Goal: Information Seeking & Learning: Learn about a topic

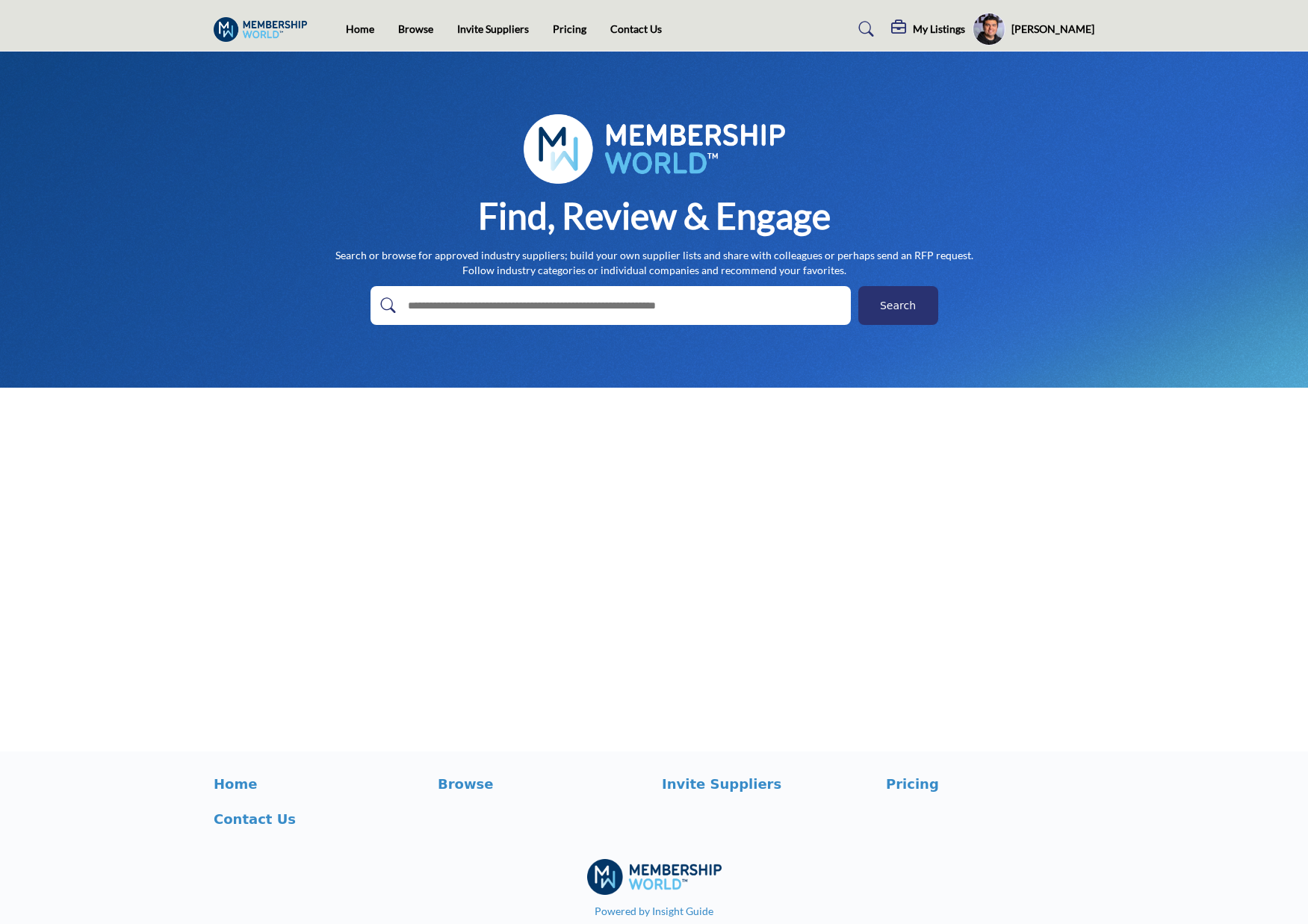
click at [1060, 38] on div "Francisco Opazo Password & Security My Profile IntrestCatagoriesHeading My List…" at bounding box center [1033, 29] width 121 height 33
click at [1059, 26] on h5 "[PERSON_NAME]" at bounding box center [1053, 29] width 83 height 15
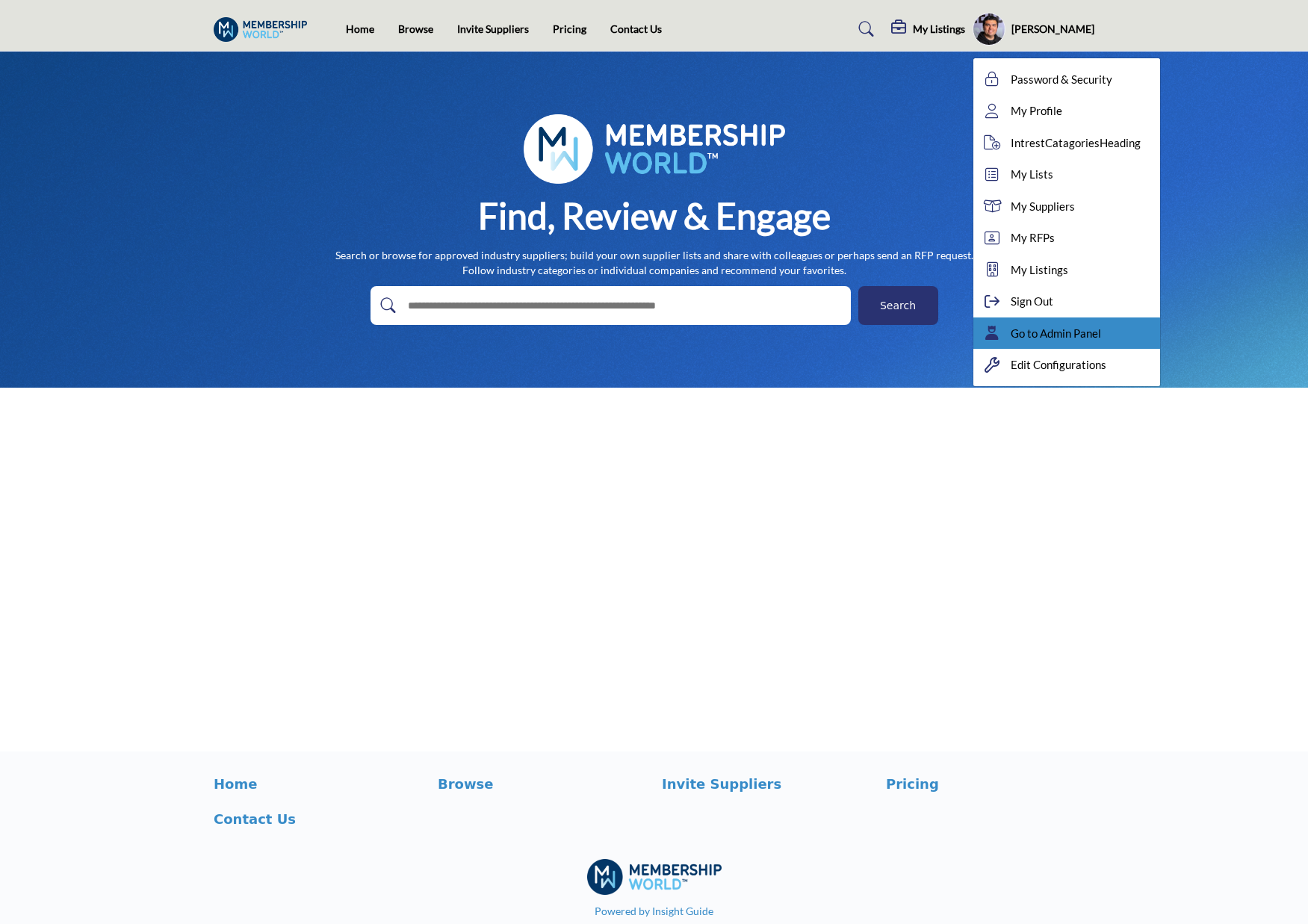
click at [1082, 329] on span "Go to Admin Panel" at bounding box center [1056, 333] width 90 height 17
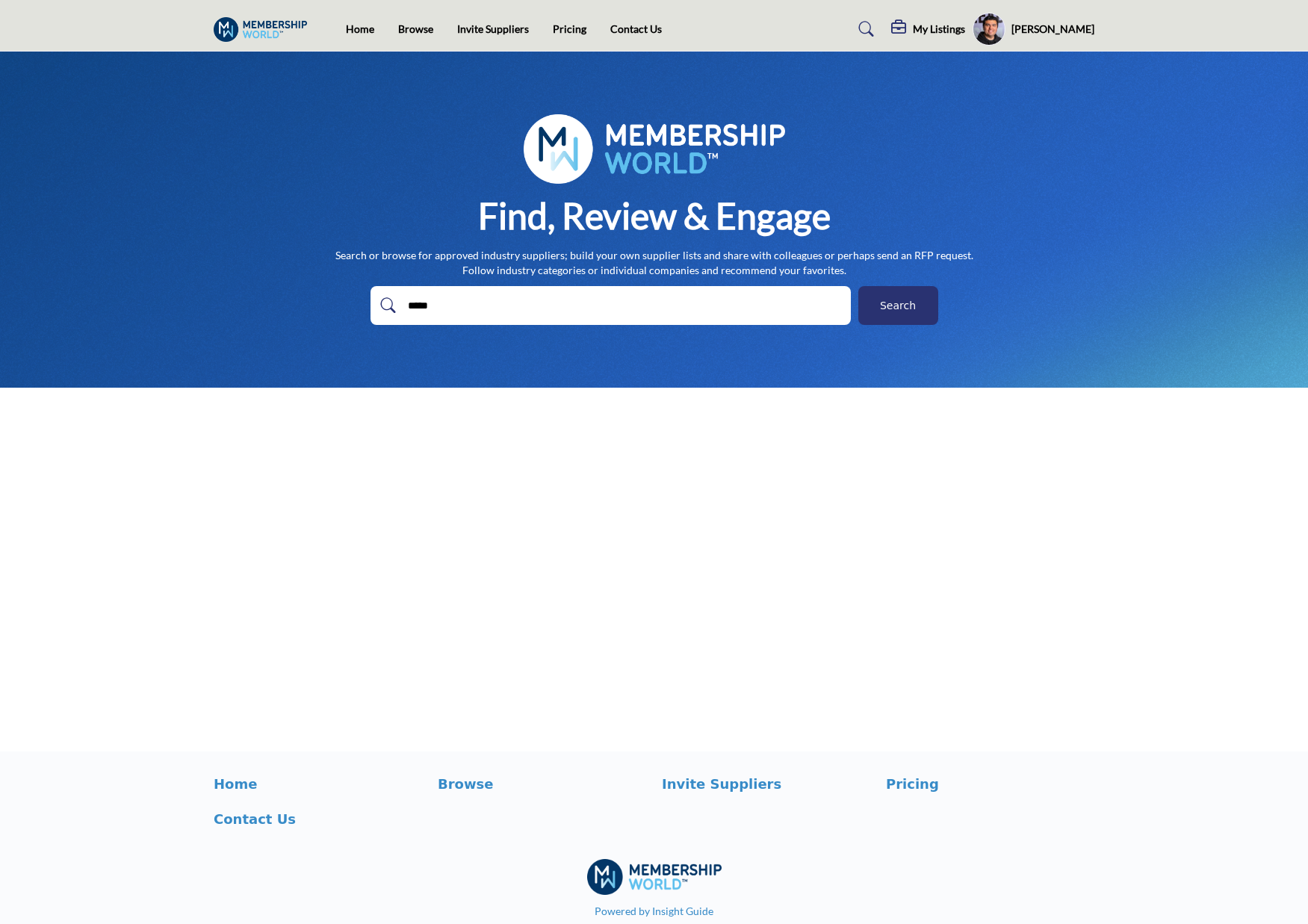
type input "*****"
click at [858, 286] on button "Search" at bounding box center [898, 305] width 80 height 39
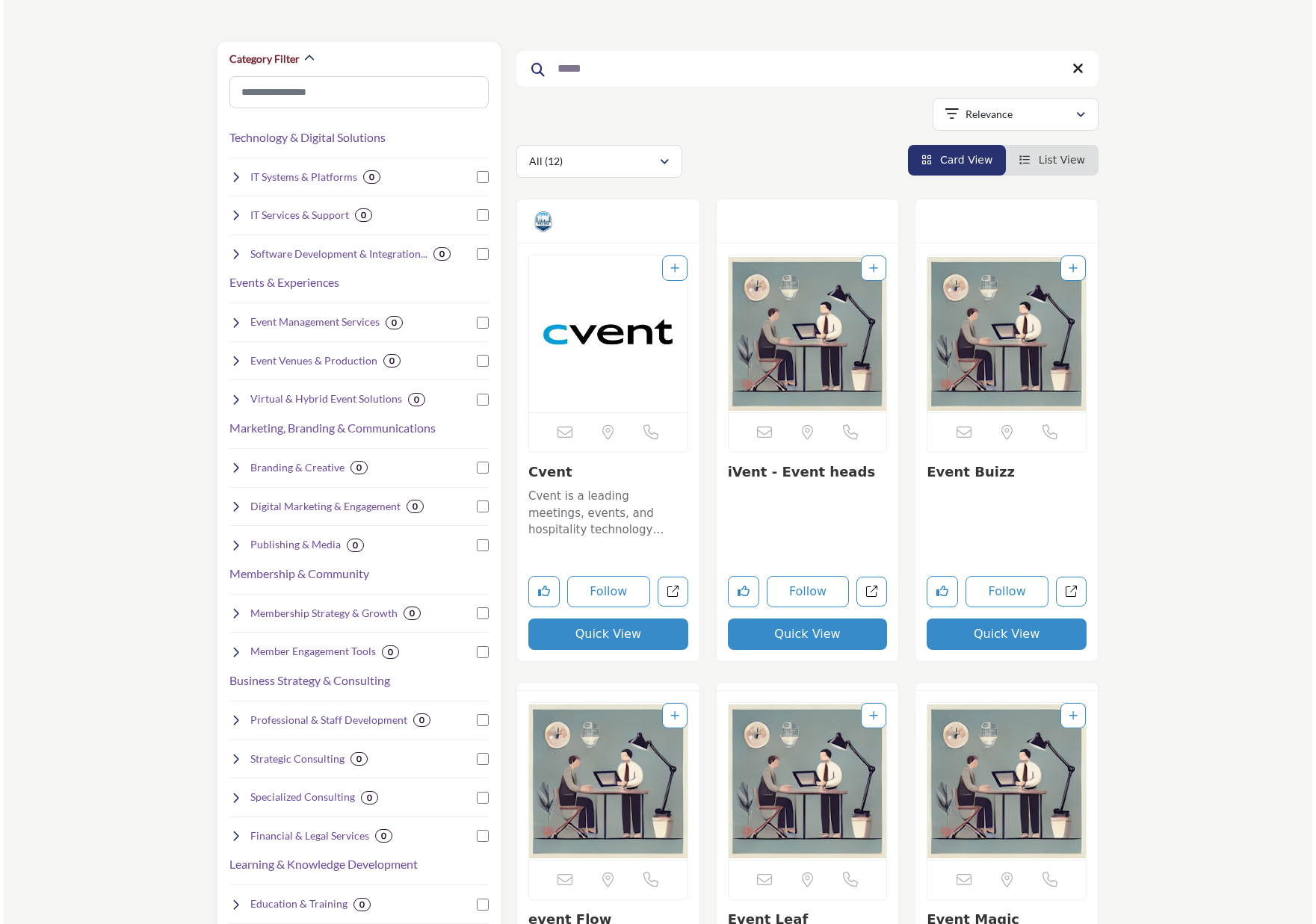
scroll to position [162, 0]
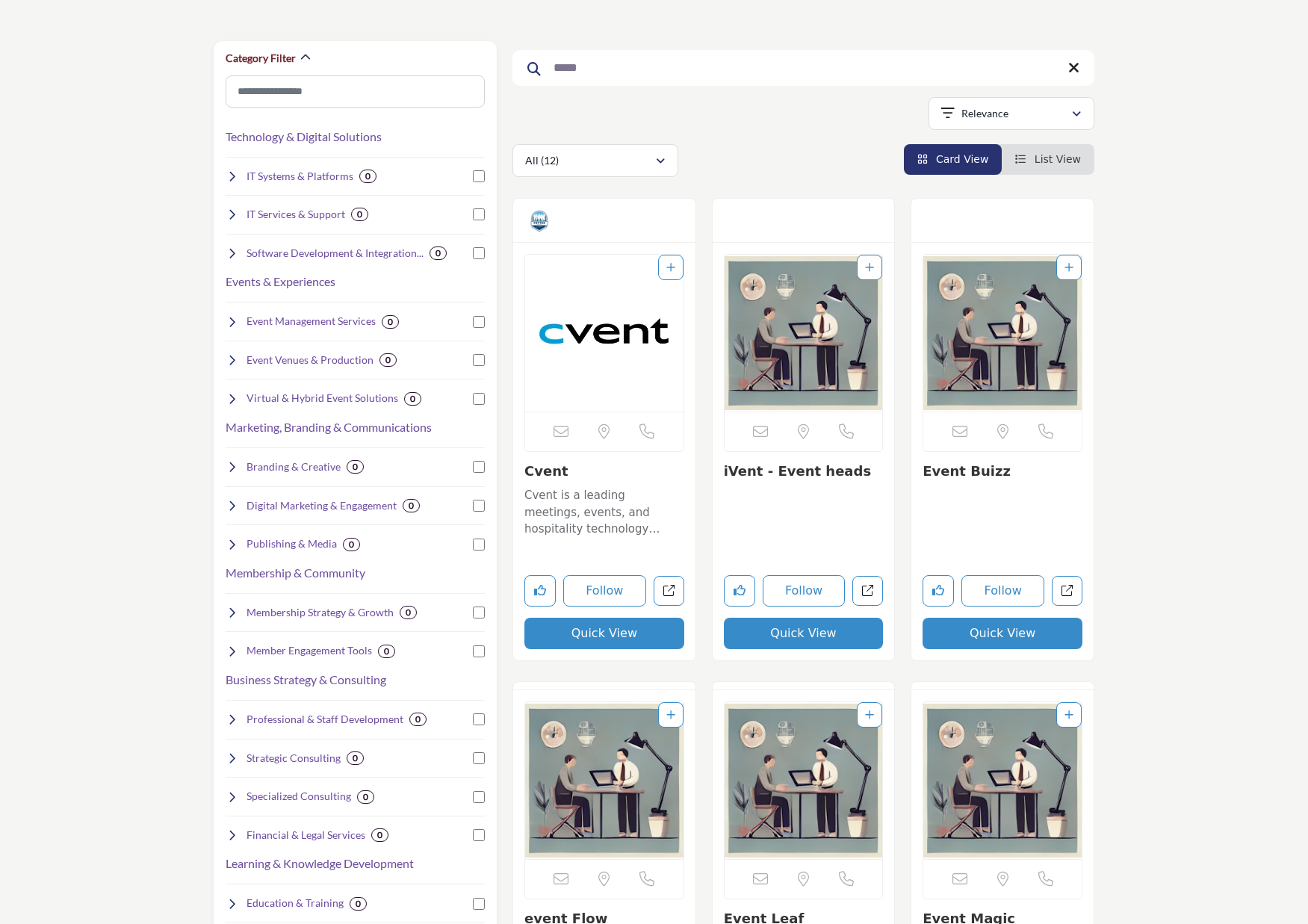
click at [623, 628] on button "Quick View" at bounding box center [604, 634] width 160 height 31
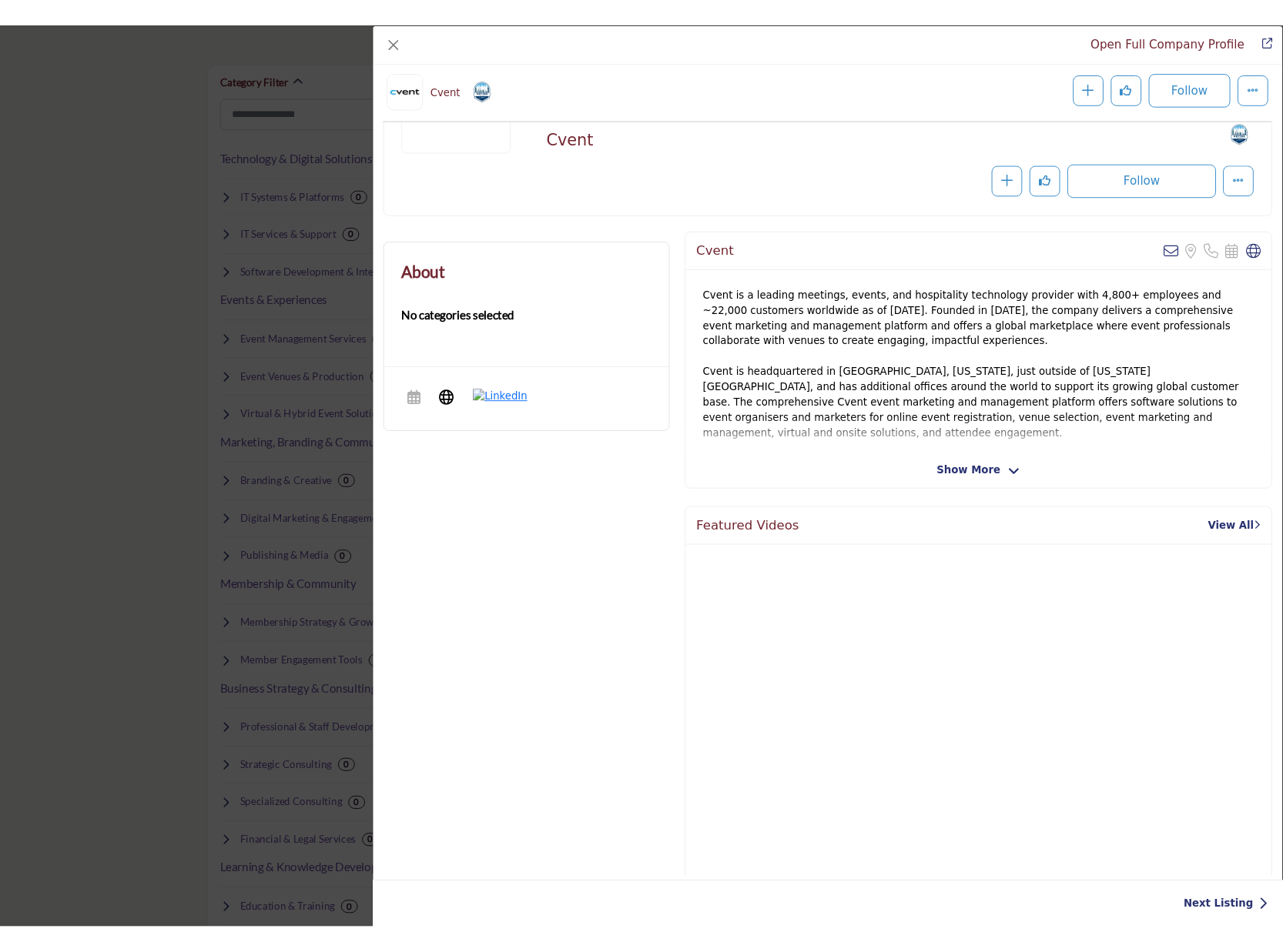
scroll to position [0, 0]
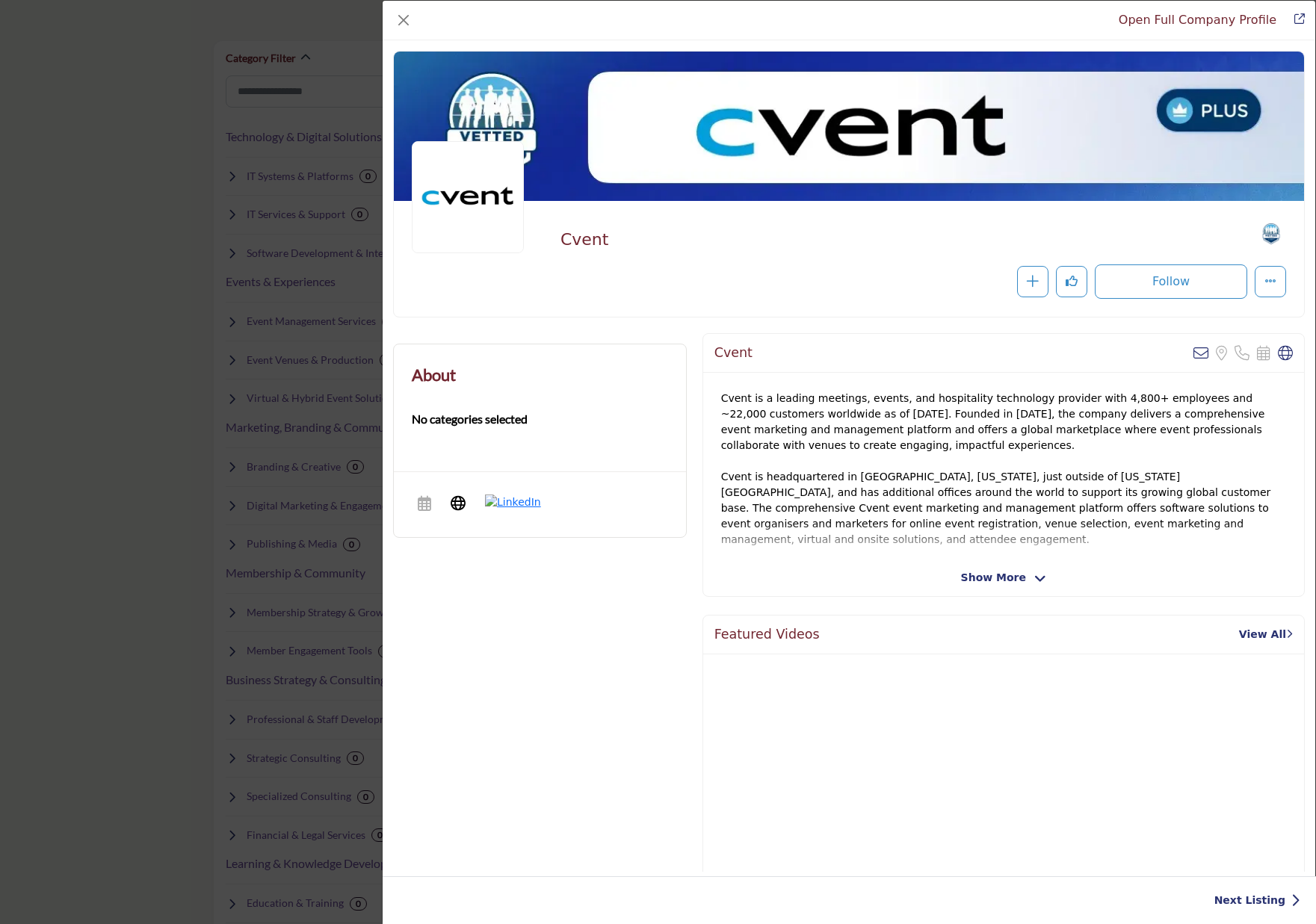
click at [282, 396] on div "Open Full Company Profile Cvent Recommend" at bounding box center [658, 462] width 1316 height 924
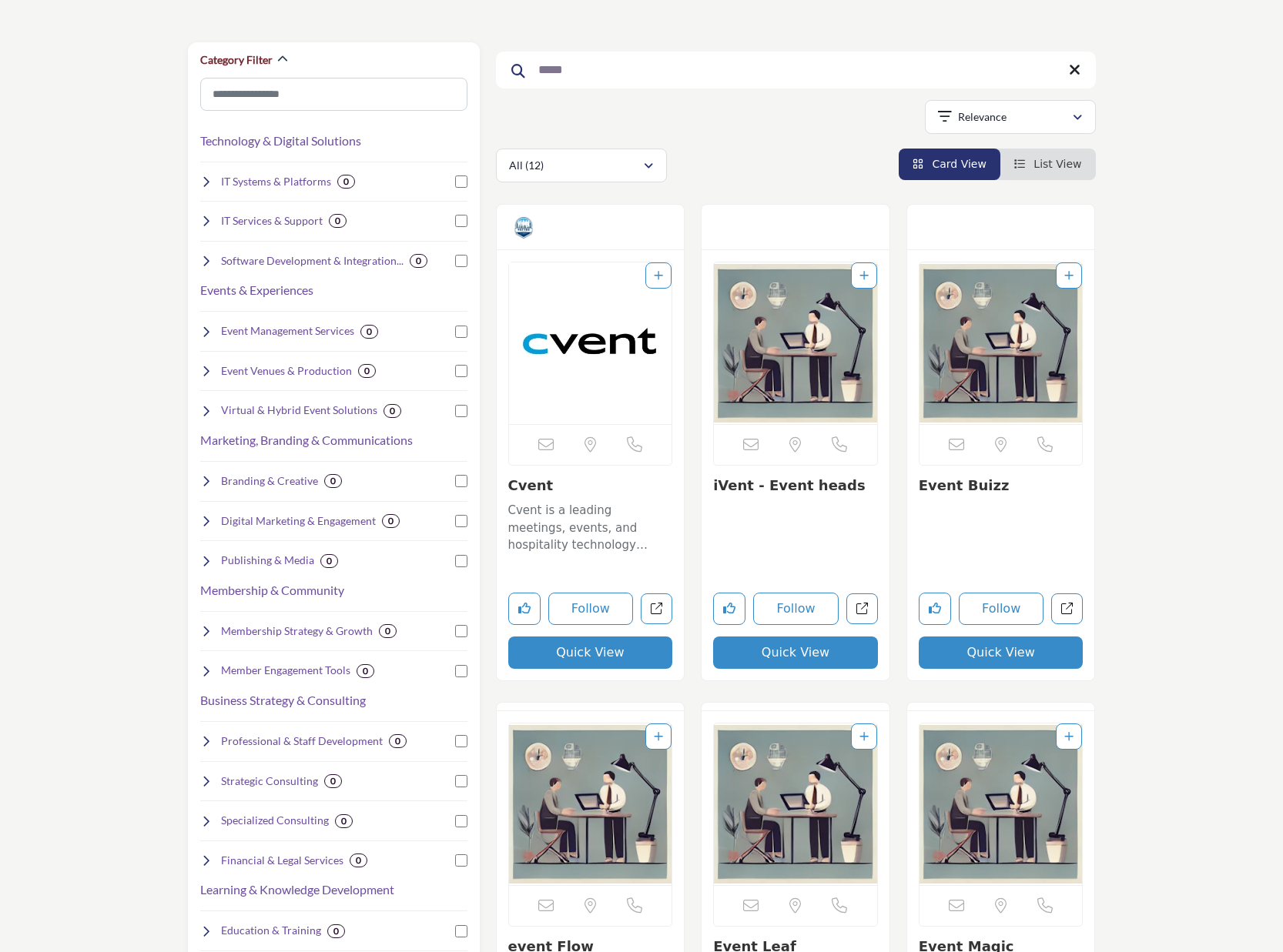
click at [602, 375] on img "Open Listing in new tab" at bounding box center [590, 342] width 163 height 161
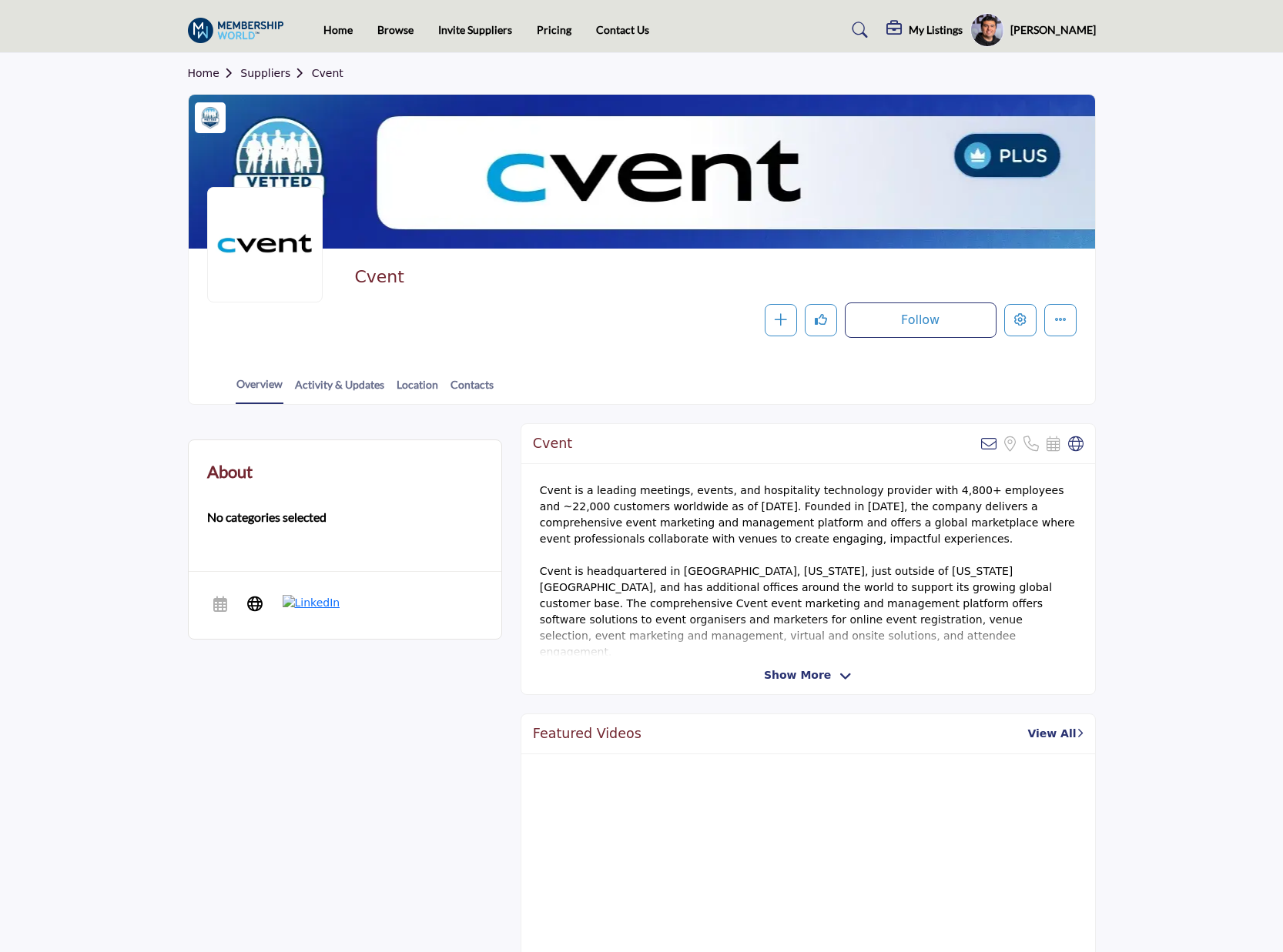
click at [555, 298] on div "Cvent Follow Following Message Recommend Add to My Suppliers Claim Listing Repo…" at bounding box center [715, 303] width 721 height 71
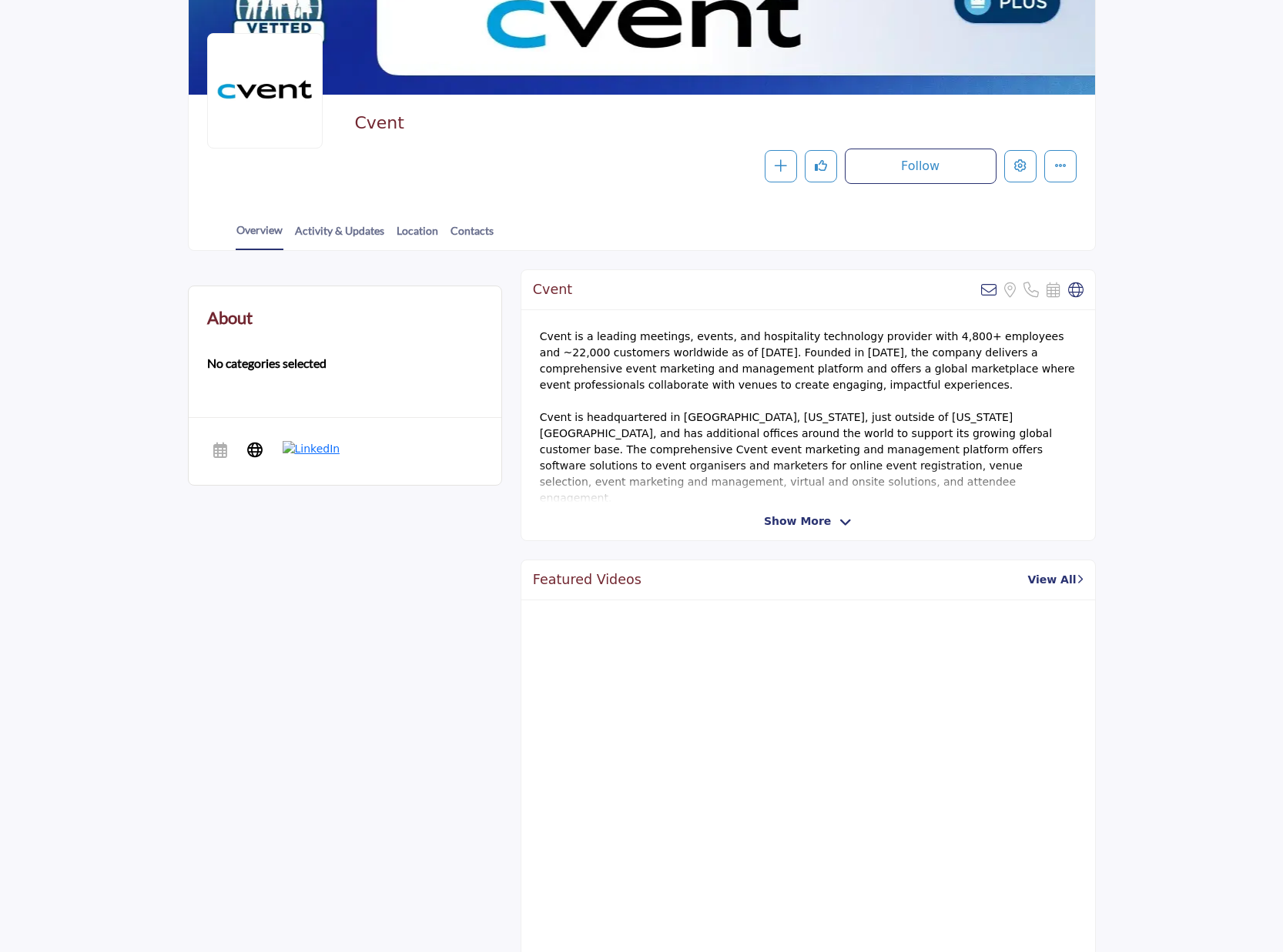
scroll to position [204, 0]
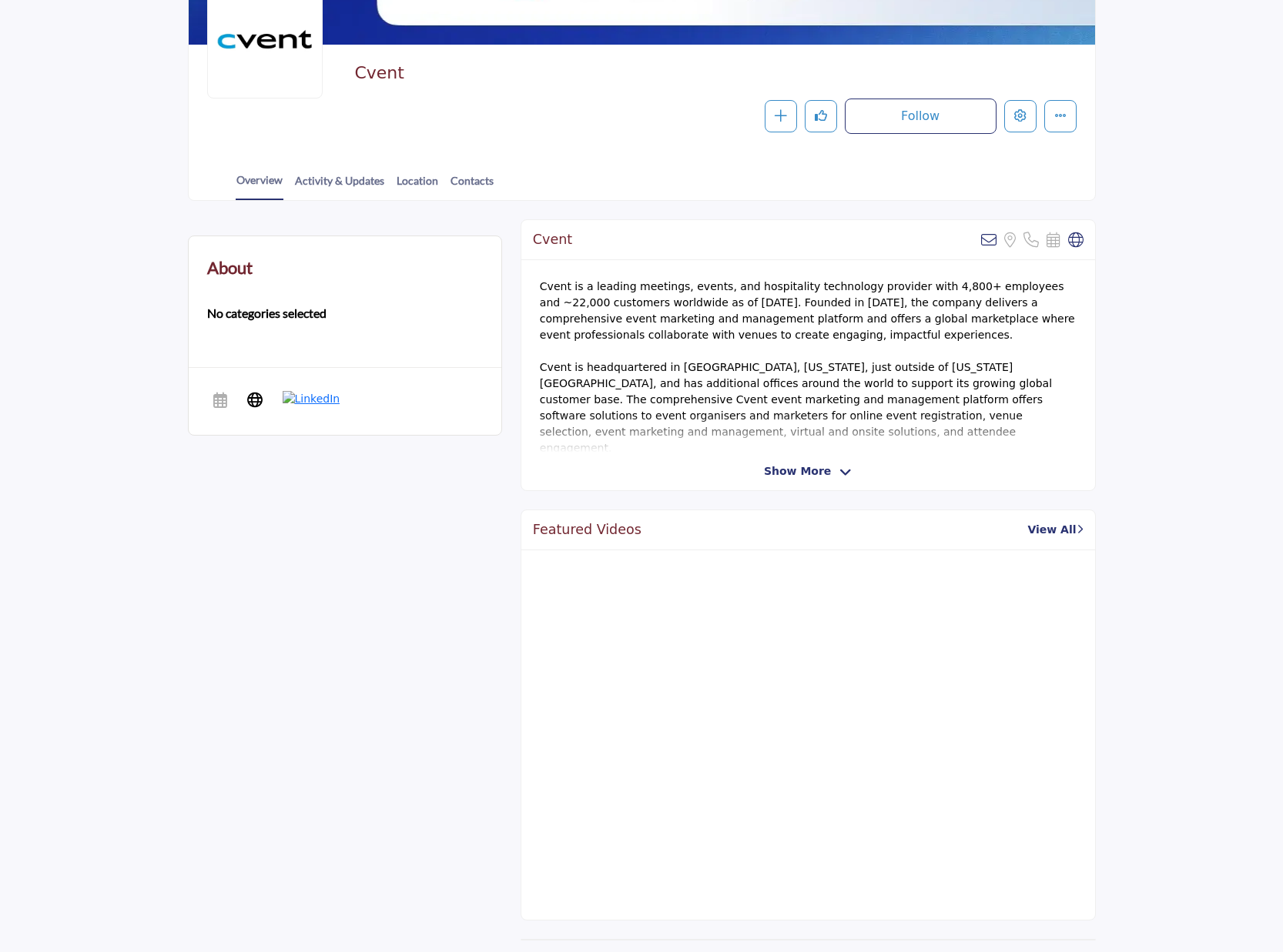
click at [813, 460] on div "Cvent Sorry, but we don't have an email address for this listing Sorry, but we …" at bounding box center [808, 354] width 575 height 271
drag, startPoint x: 830, startPoint y: 484, endPoint x: 825, endPoint y: 473, distance: 12.1
click at [830, 484] on div "Cvent Sorry, but we don't have an email address for this listing Sorry, but we …" at bounding box center [808, 354] width 575 height 271
click at [825, 472] on span "Show More" at bounding box center [797, 471] width 67 height 16
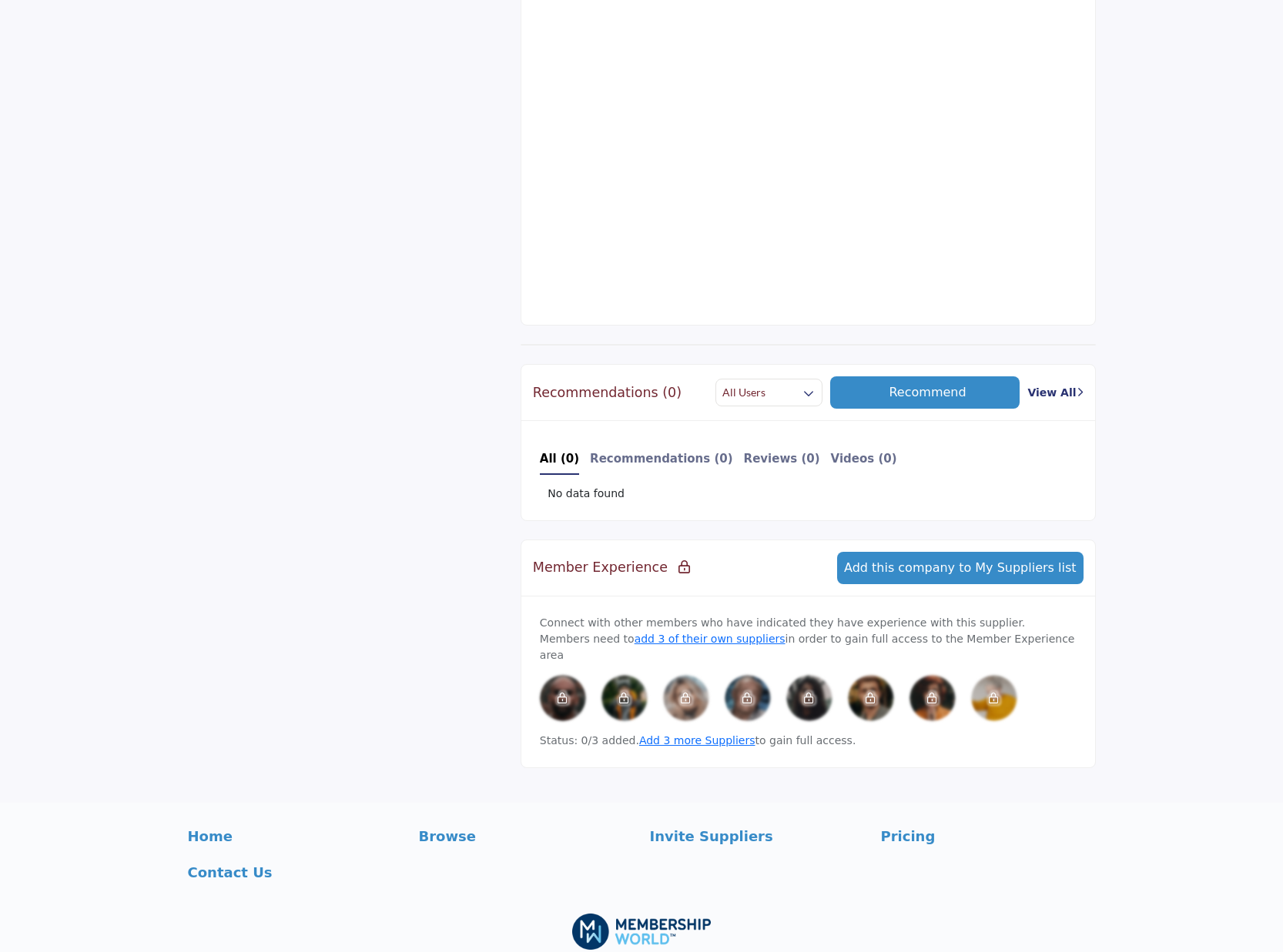
scroll to position [0, 0]
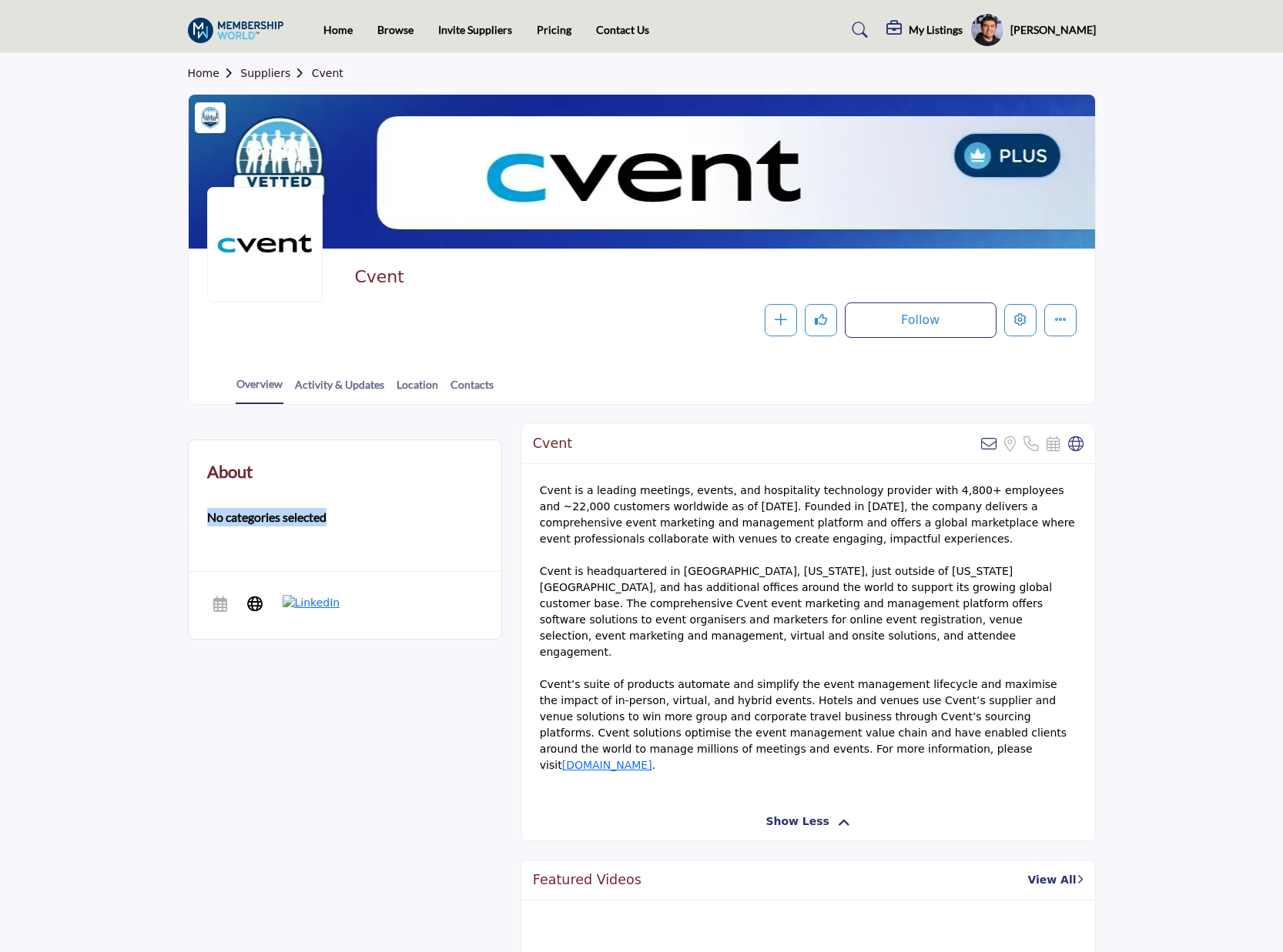
drag, startPoint x: 211, startPoint y: 517, endPoint x: 357, endPoint y: 518, distance: 146.0
click at [355, 518] on div "About No categories selected" at bounding box center [345, 499] width 276 height 80
click at [340, 512] on div "About No categories selected" at bounding box center [345, 499] width 276 height 80
click at [604, 313] on div "Follow Following Message Recommend Add to My Suppliers Claim Listing Report Pag…" at bounding box center [824, 320] width 505 height 36
click at [342, 391] on link "Activity & Updates" at bounding box center [339, 390] width 90 height 27
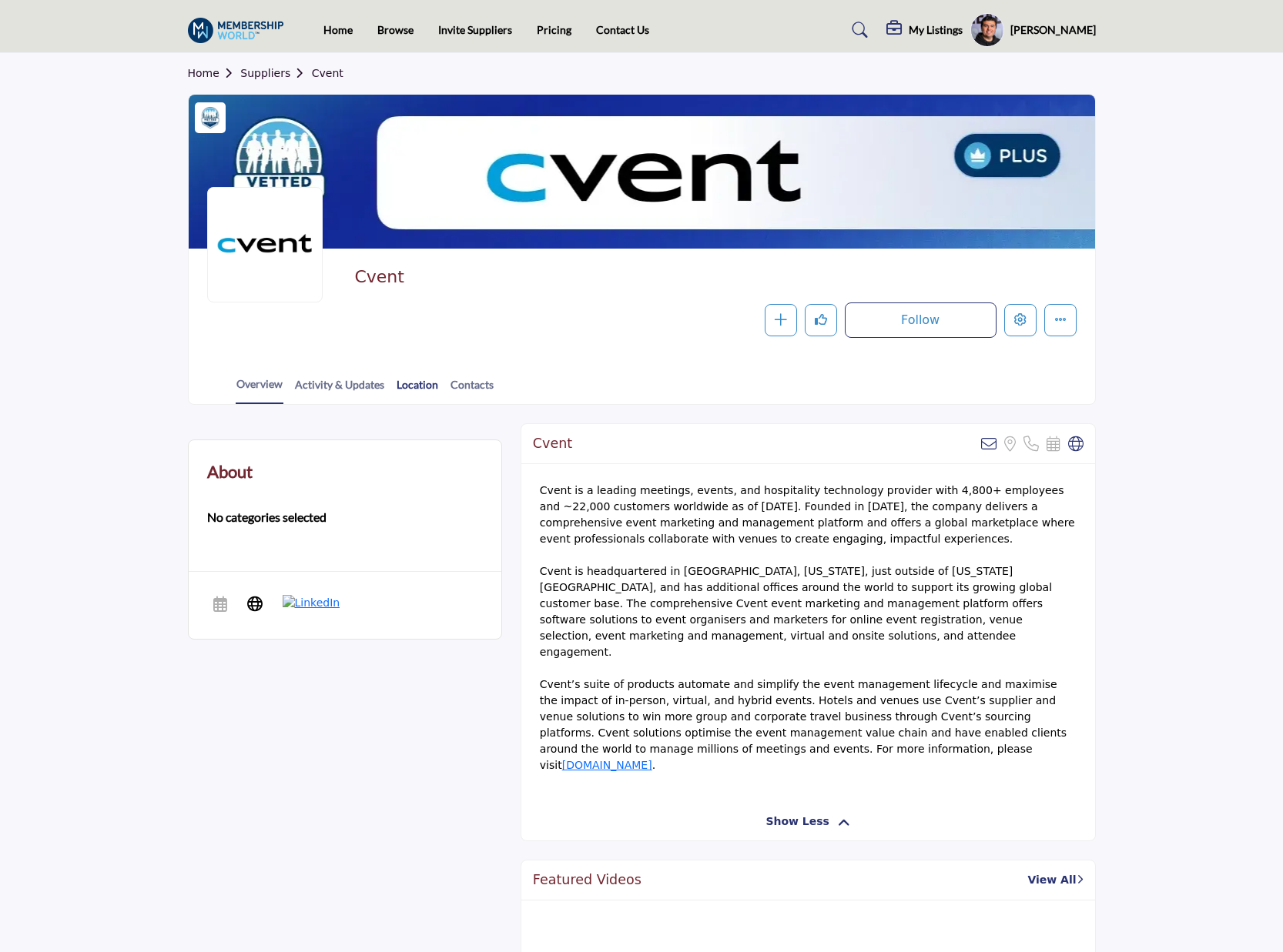
click at [420, 386] on link "Location" at bounding box center [417, 390] width 43 height 27
click at [695, 395] on div "Overview Activity & Updates Location Contacts" at bounding box center [661, 380] width 868 height 47
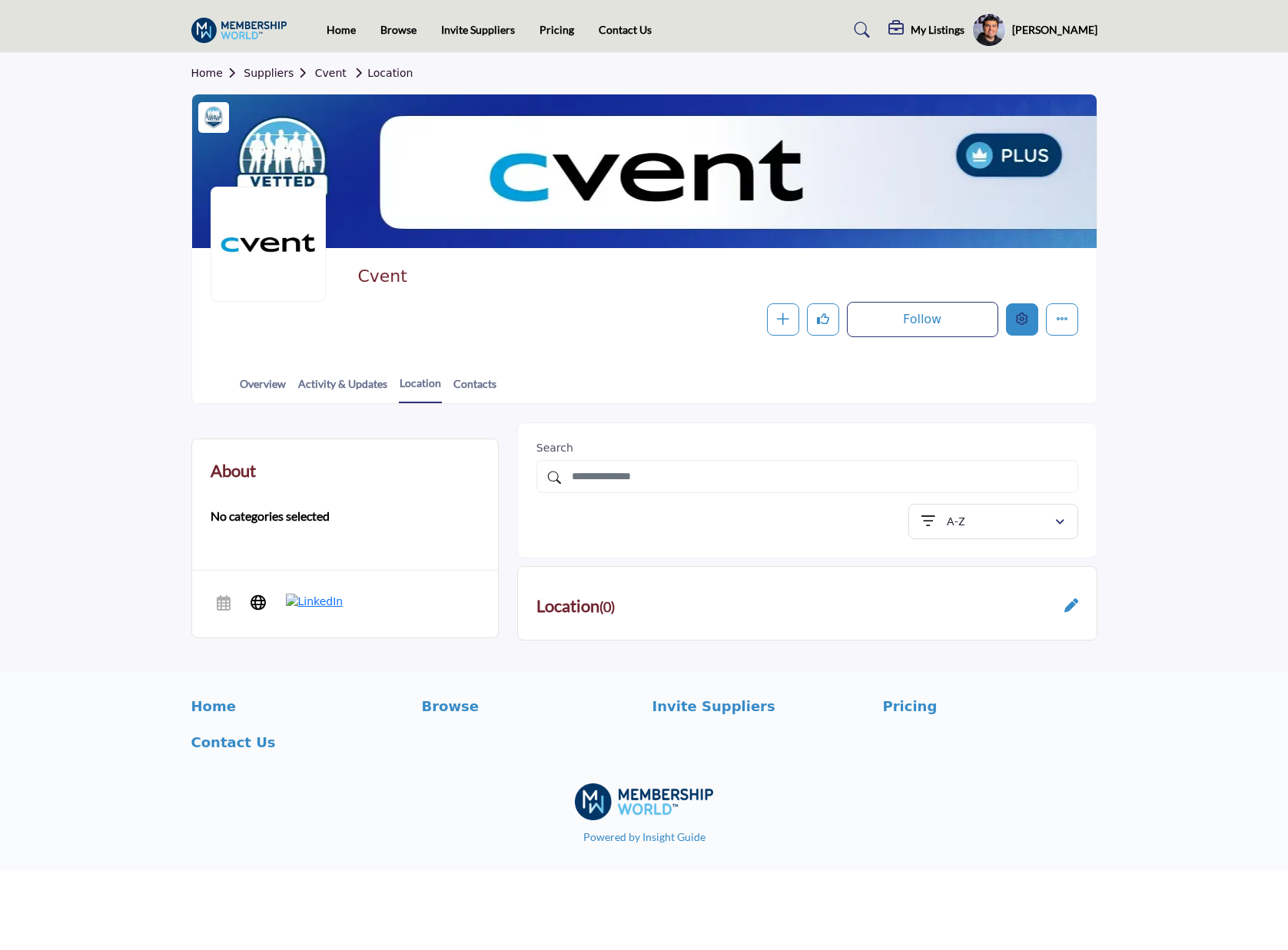
click at [1028, 323] on button "Edit company" at bounding box center [1022, 320] width 32 height 32
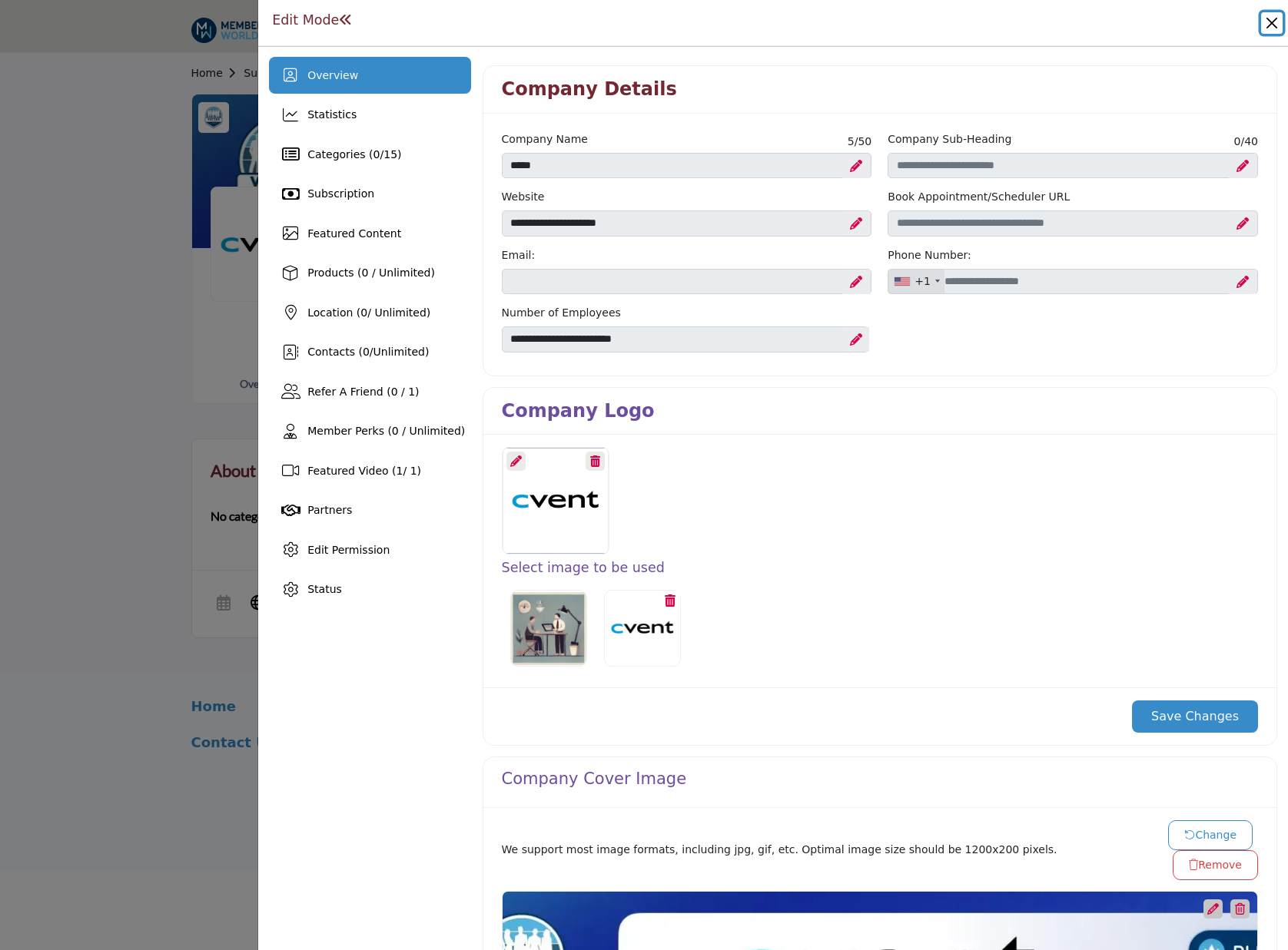
click at [1270, 24] on button "Close" at bounding box center [1271, 23] width 21 height 21
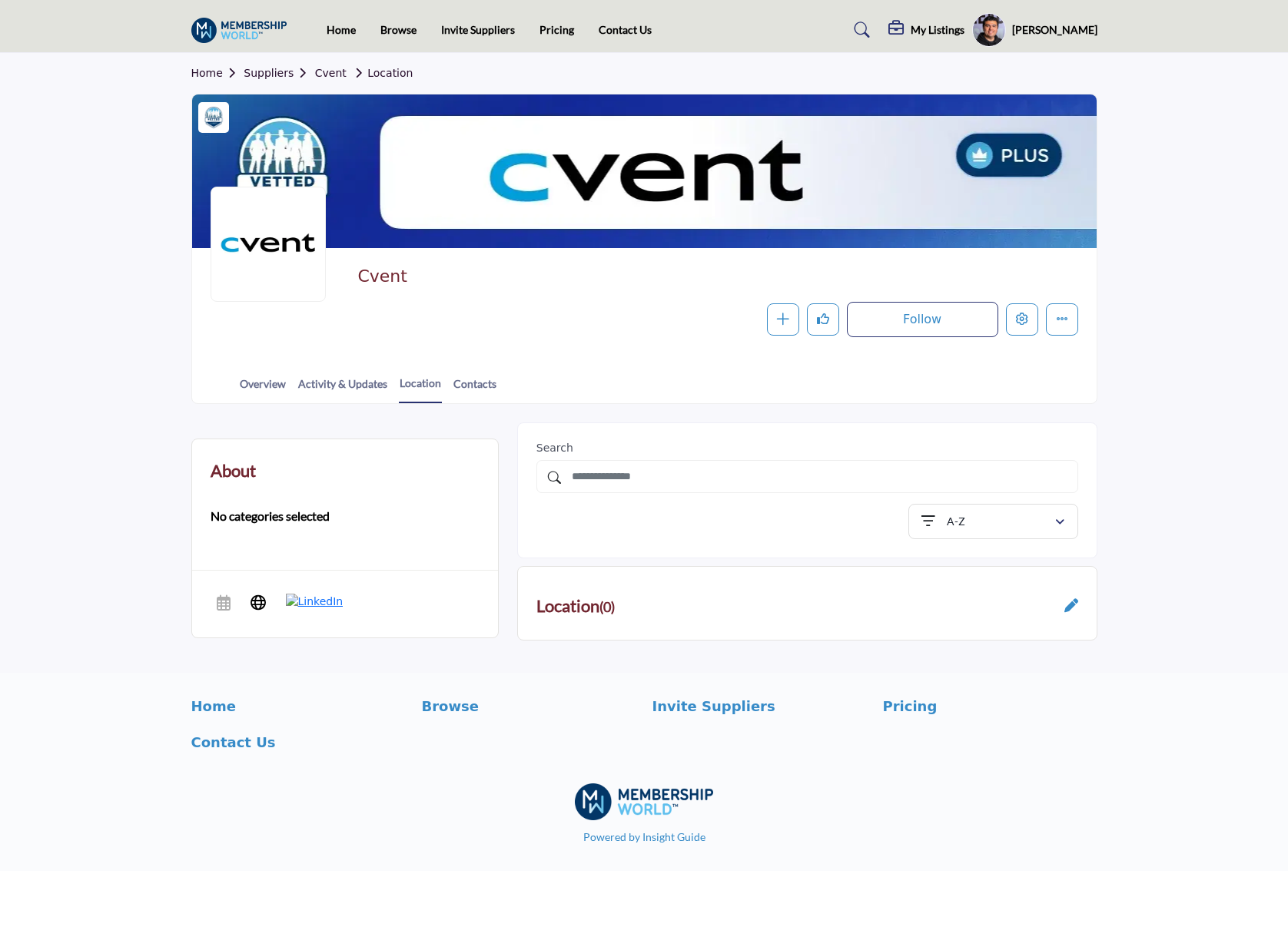
click at [237, 27] on img at bounding box center [243, 30] width 104 height 25
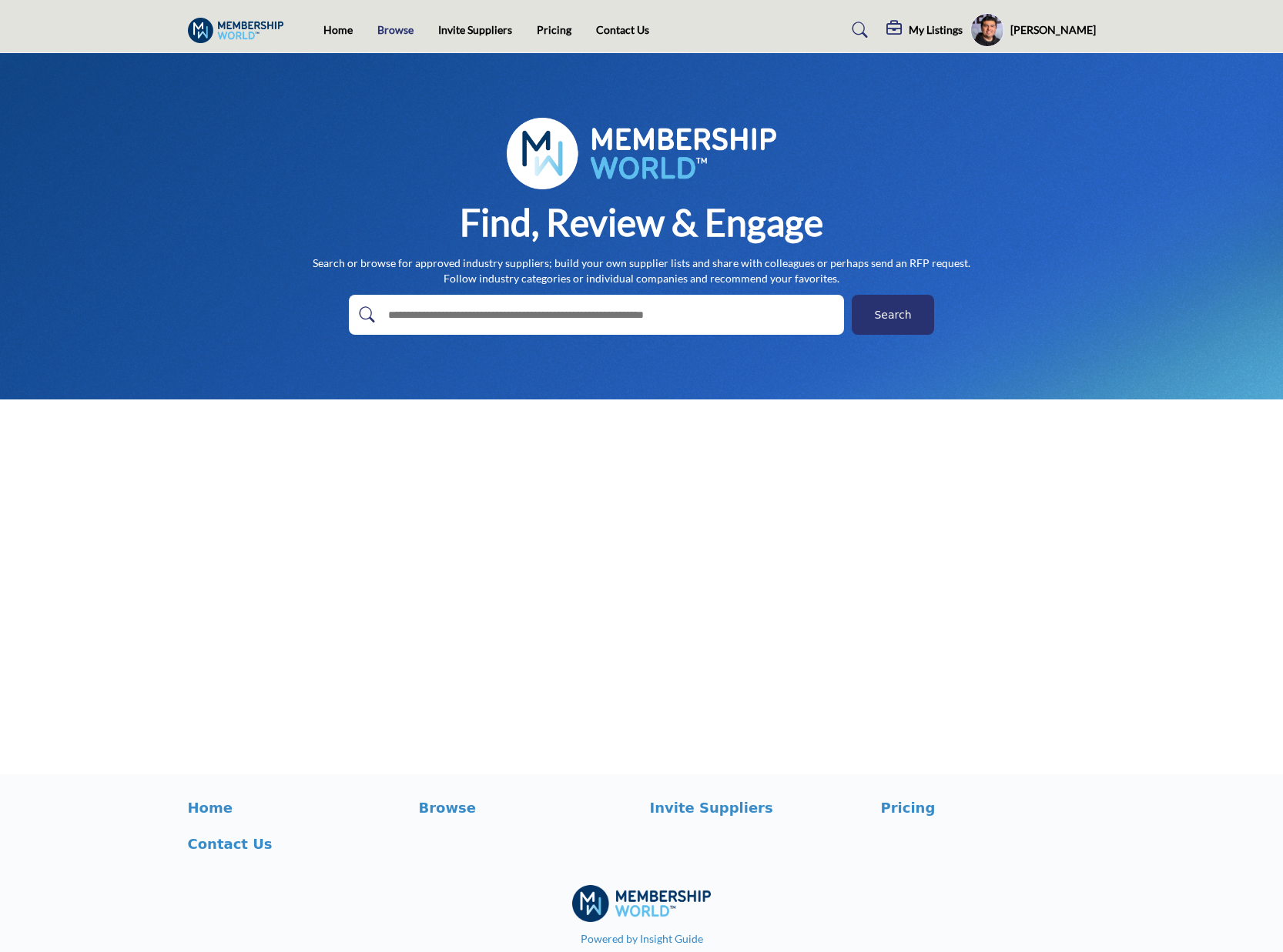
click at [385, 30] on link "Browse" at bounding box center [395, 29] width 36 height 13
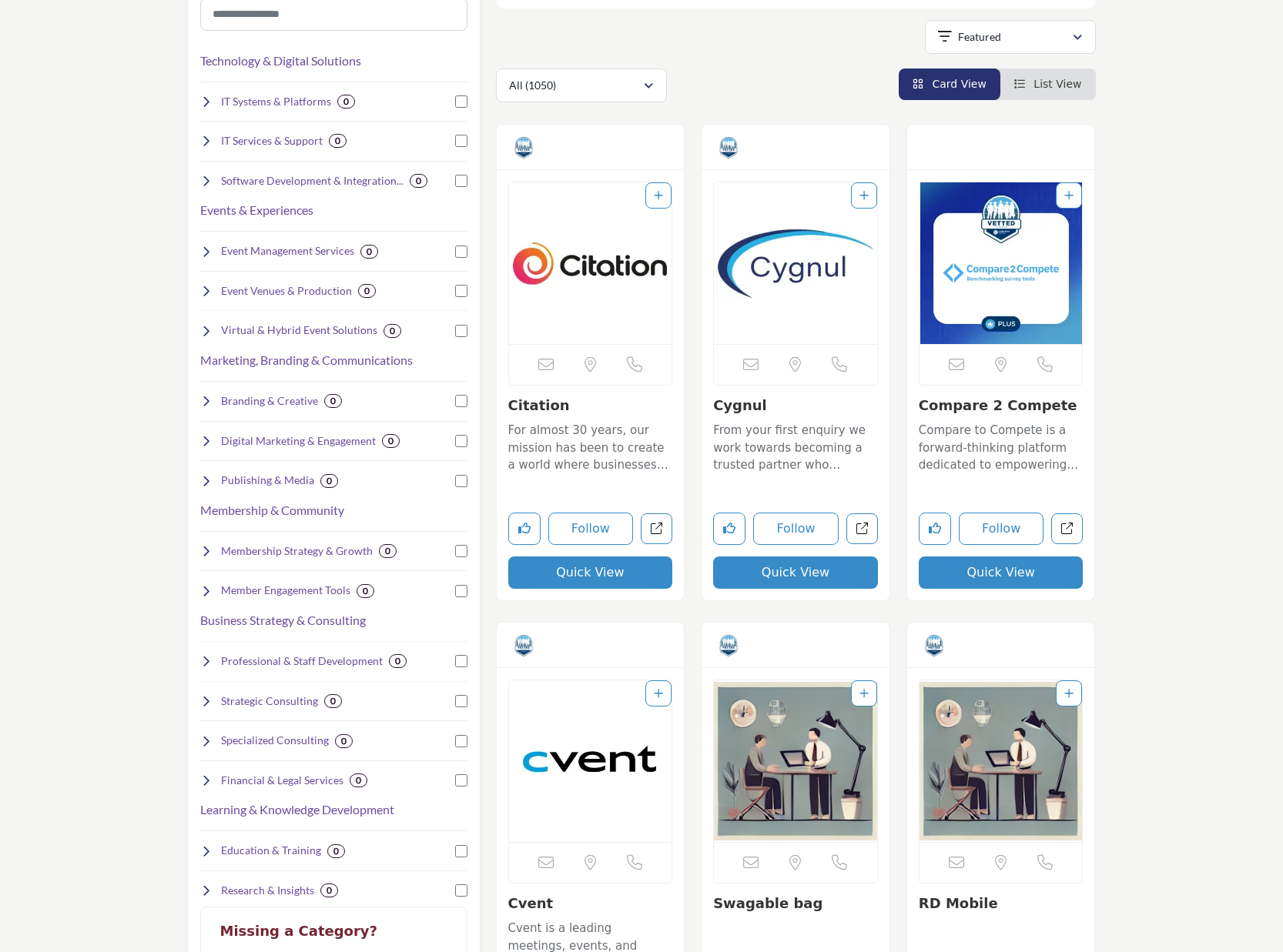
scroll to position [249, 0]
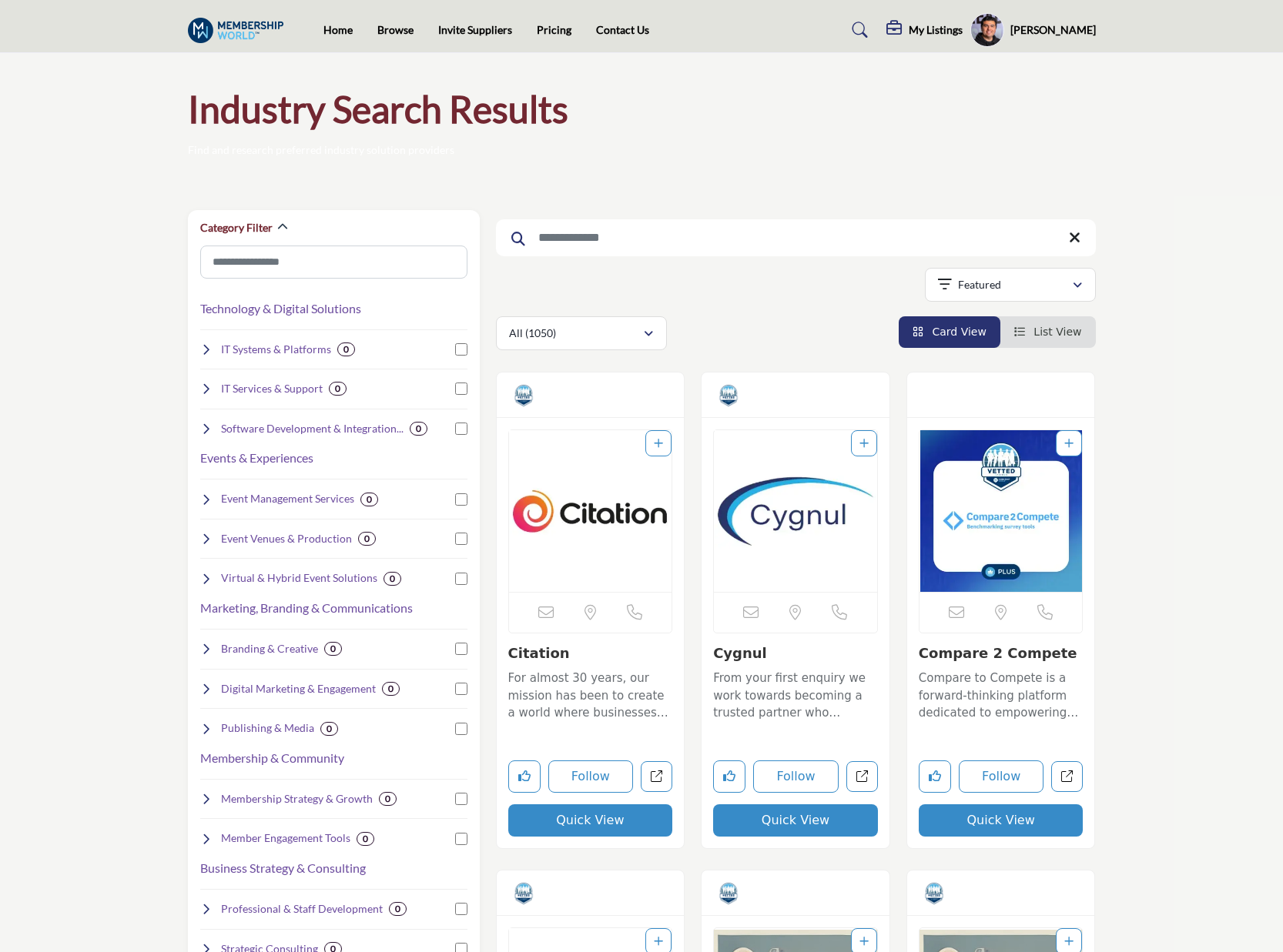
click at [594, 492] on img "Open Listing in new tab" at bounding box center [590, 511] width 163 height 161
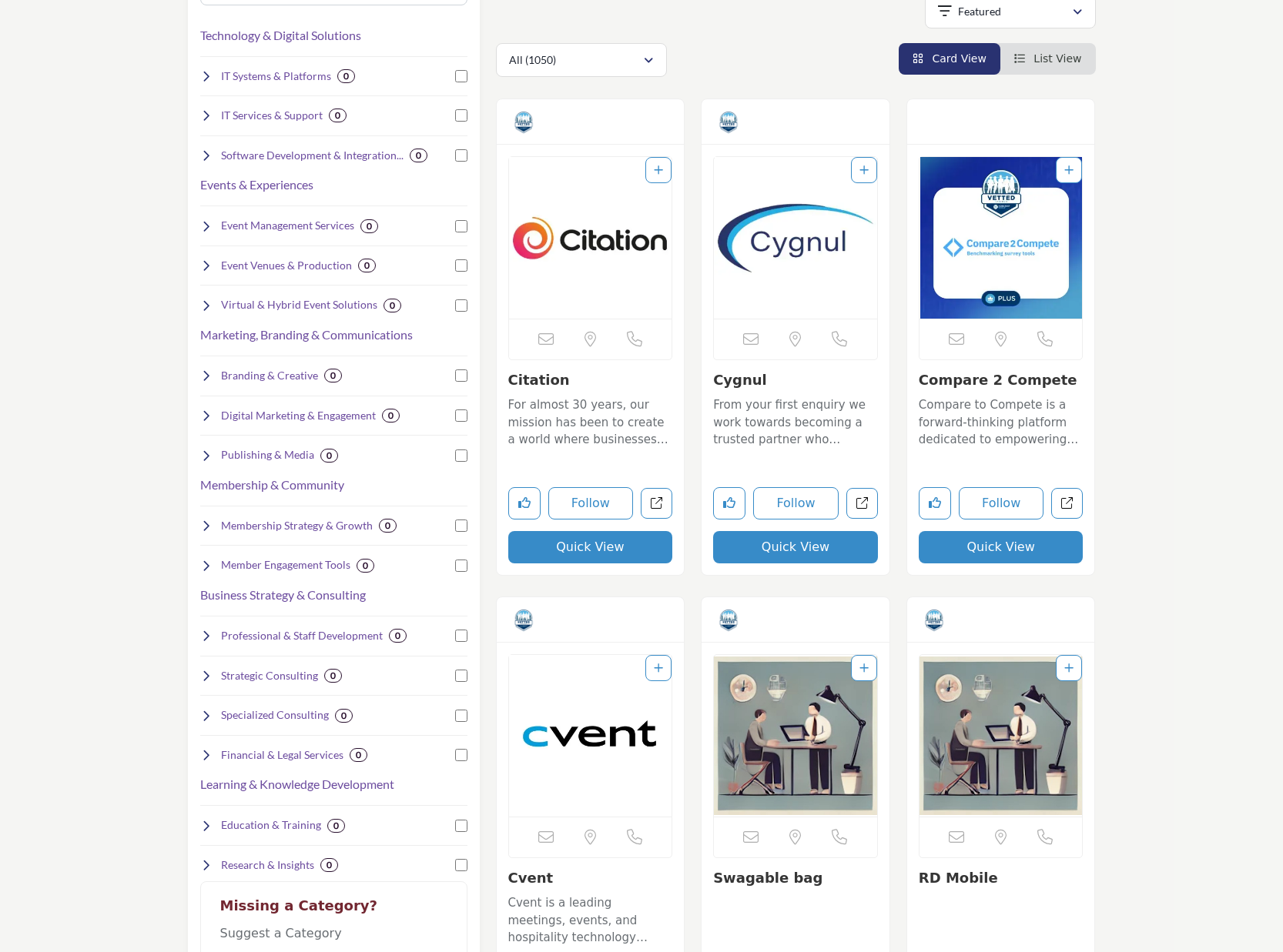
scroll to position [302, 0]
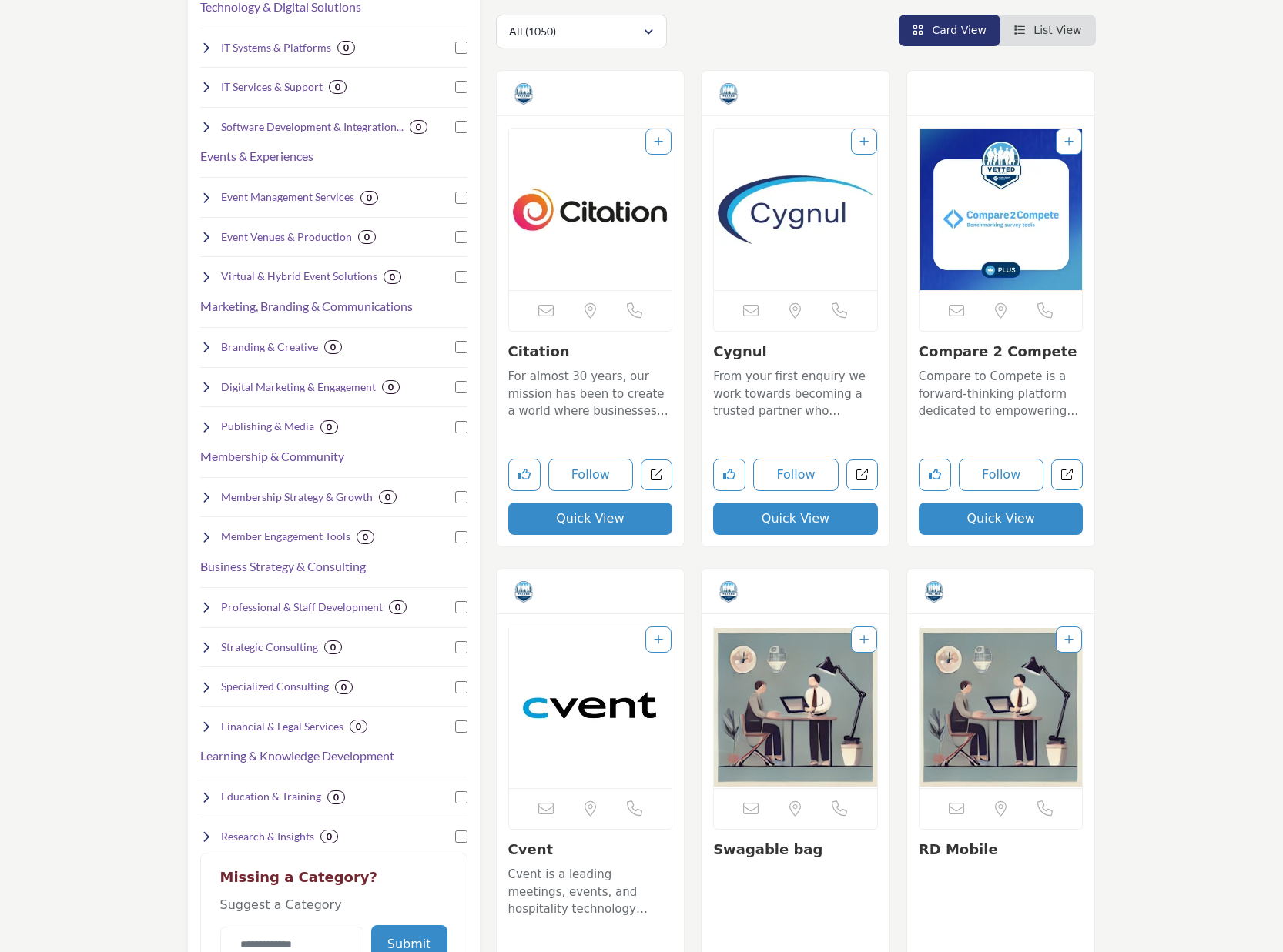
click at [602, 722] on img "Open Listing in new tab" at bounding box center [590, 707] width 163 height 161
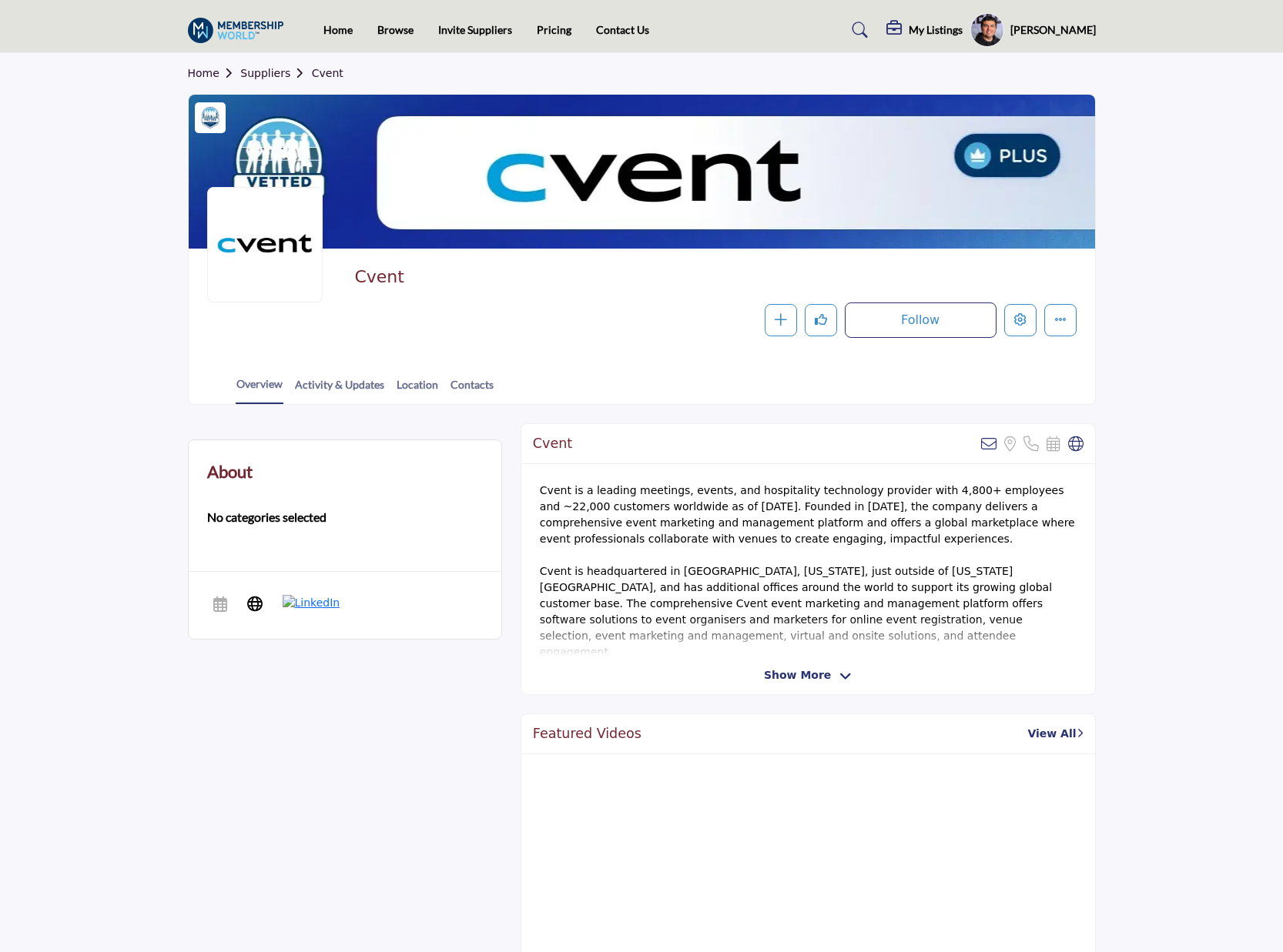
click at [1187, 142] on section "Home Suppliers Cvent Cvent Follow Following Message Recommend Add to My Supplie…" at bounding box center [641, 229] width 1283 height 352
click at [672, 318] on div "Follow Following Message Recommend Add to My Suppliers Claim Listing Report Pag…" at bounding box center [824, 320] width 505 height 36
click at [1061, 25] on h5 "[PERSON_NAME]" at bounding box center [1053, 30] width 85 height 15
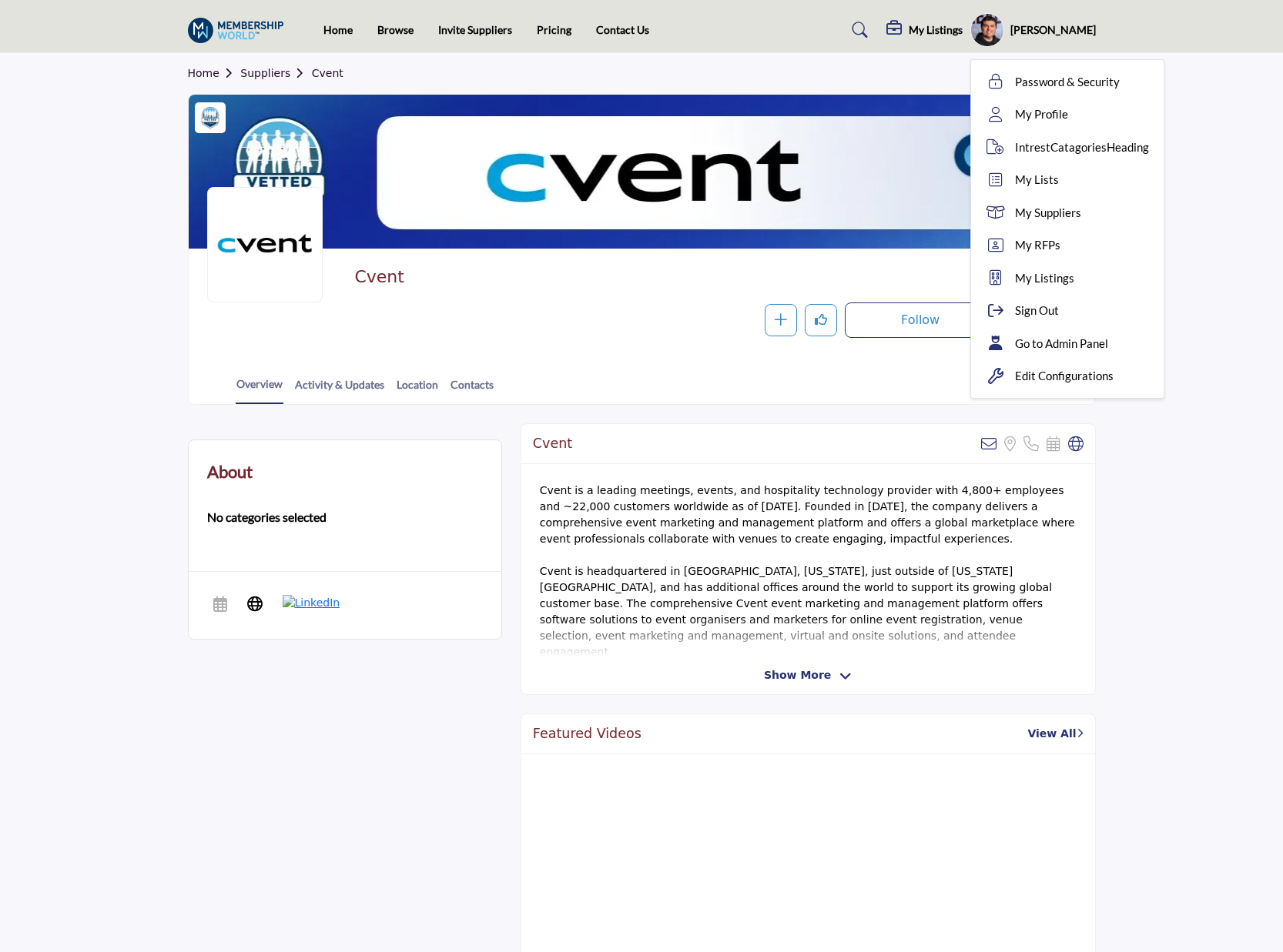
click at [1238, 196] on section "Home Suppliers Cvent Cvent Follow Following Message Recommend Add to My Supplie…" at bounding box center [641, 229] width 1283 height 352
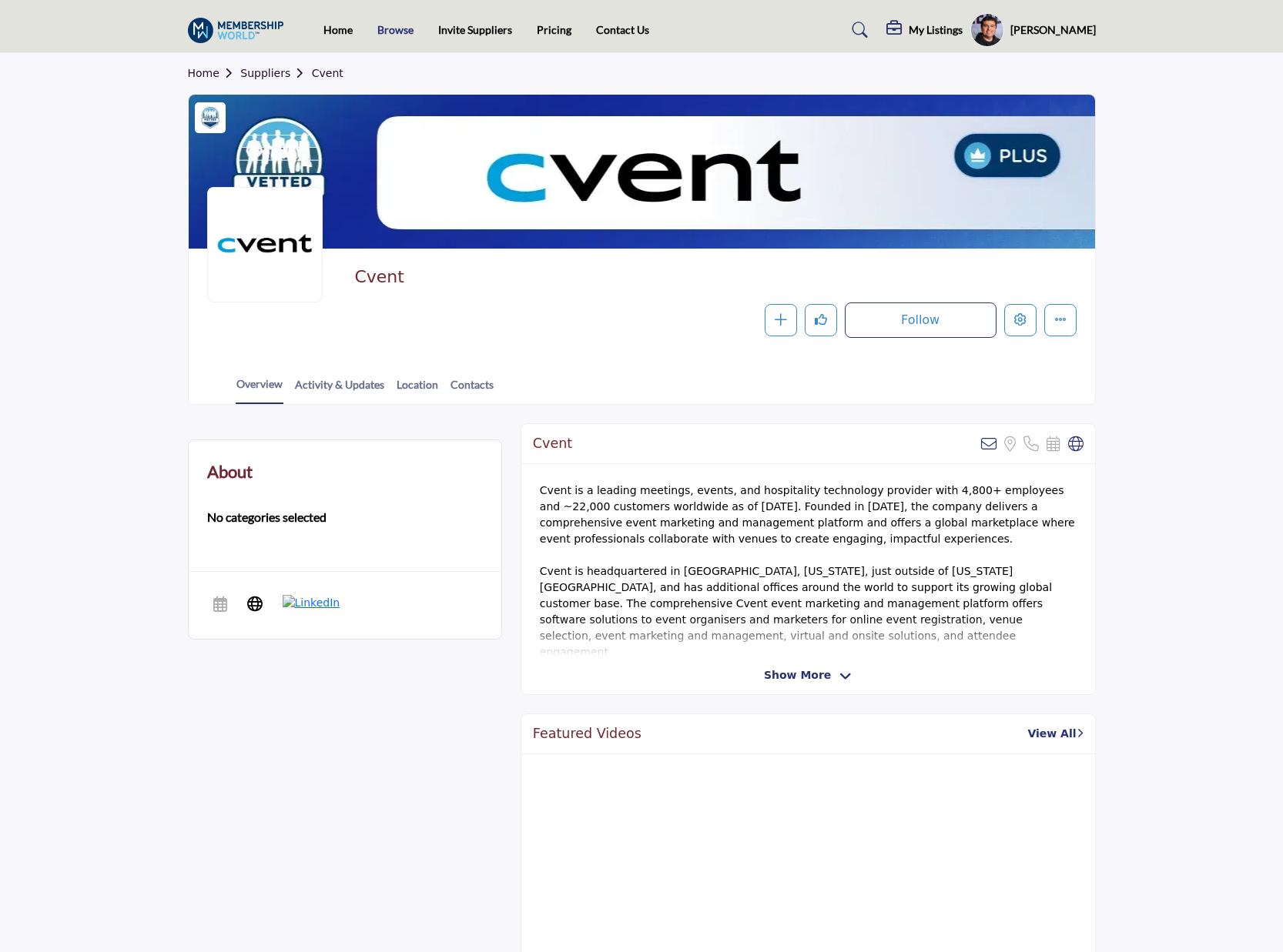
click at [392, 35] on link "Browse" at bounding box center [395, 29] width 36 height 13
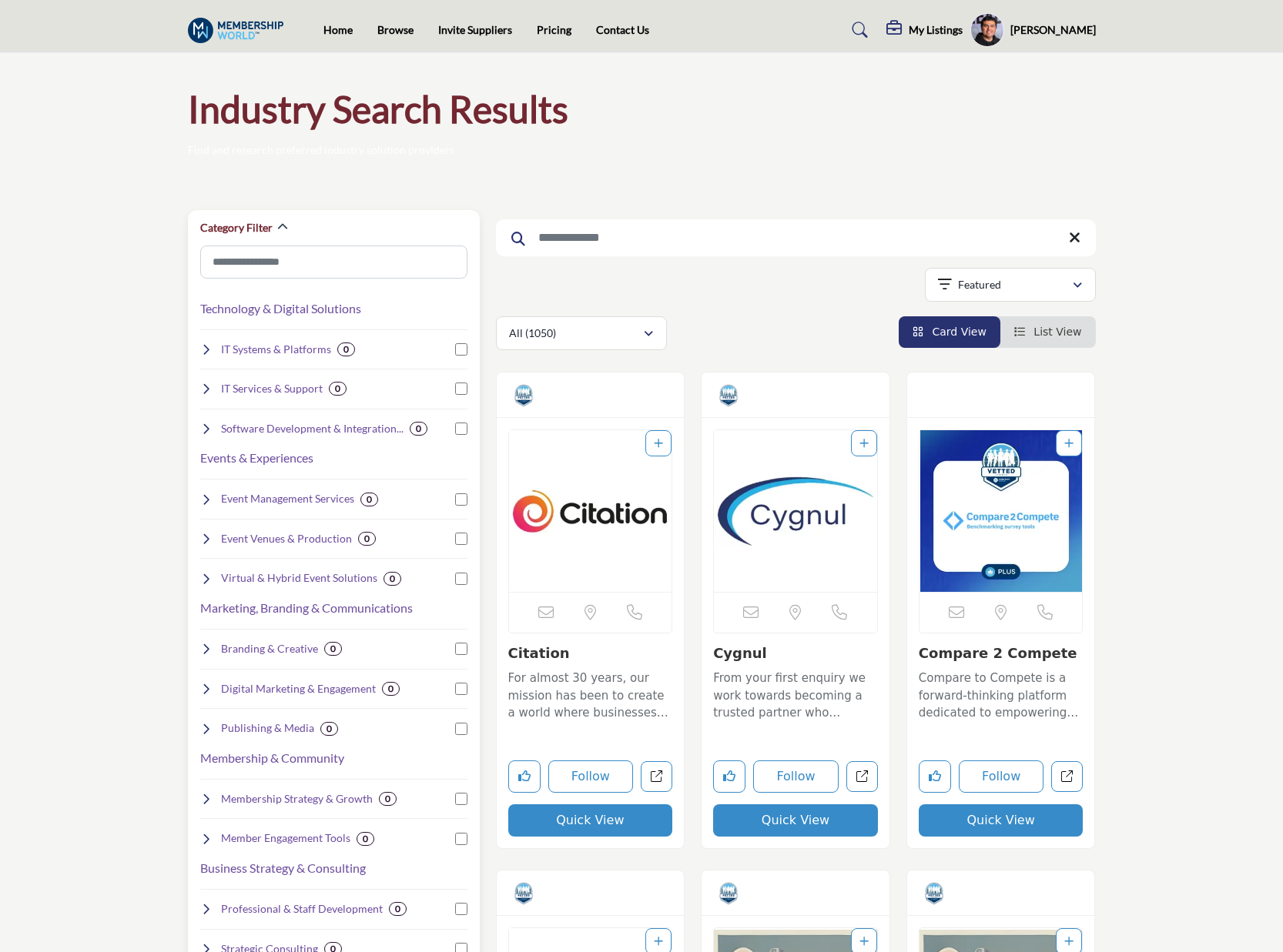
click at [206, 347] on icon at bounding box center [206, 349] width 13 height 13
click at [252, 22] on img at bounding box center [239, 30] width 104 height 25
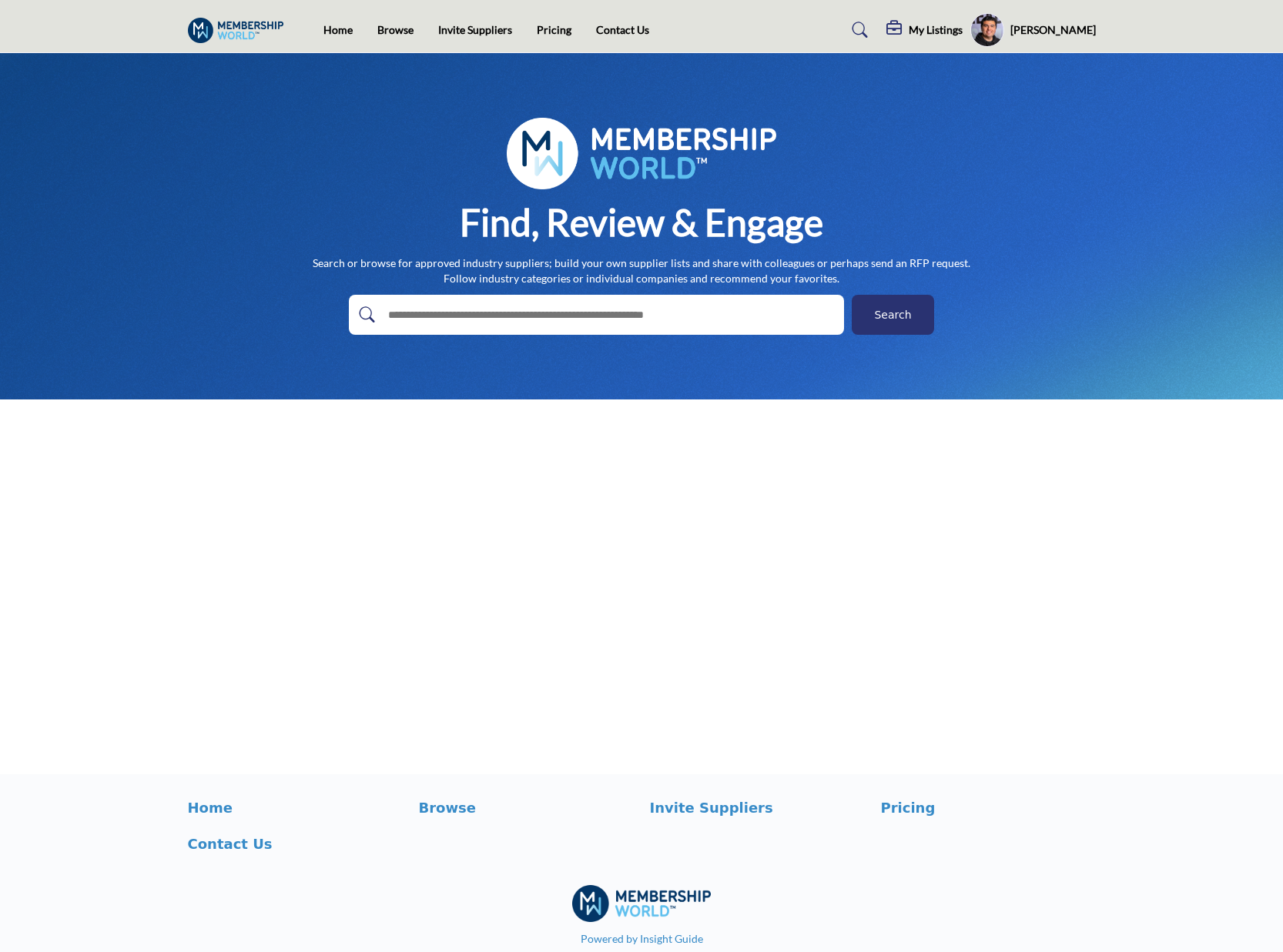
click at [1053, 34] on h5 "[PERSON_NAME]" at bounding box center [1053, 30] width 85 height 15
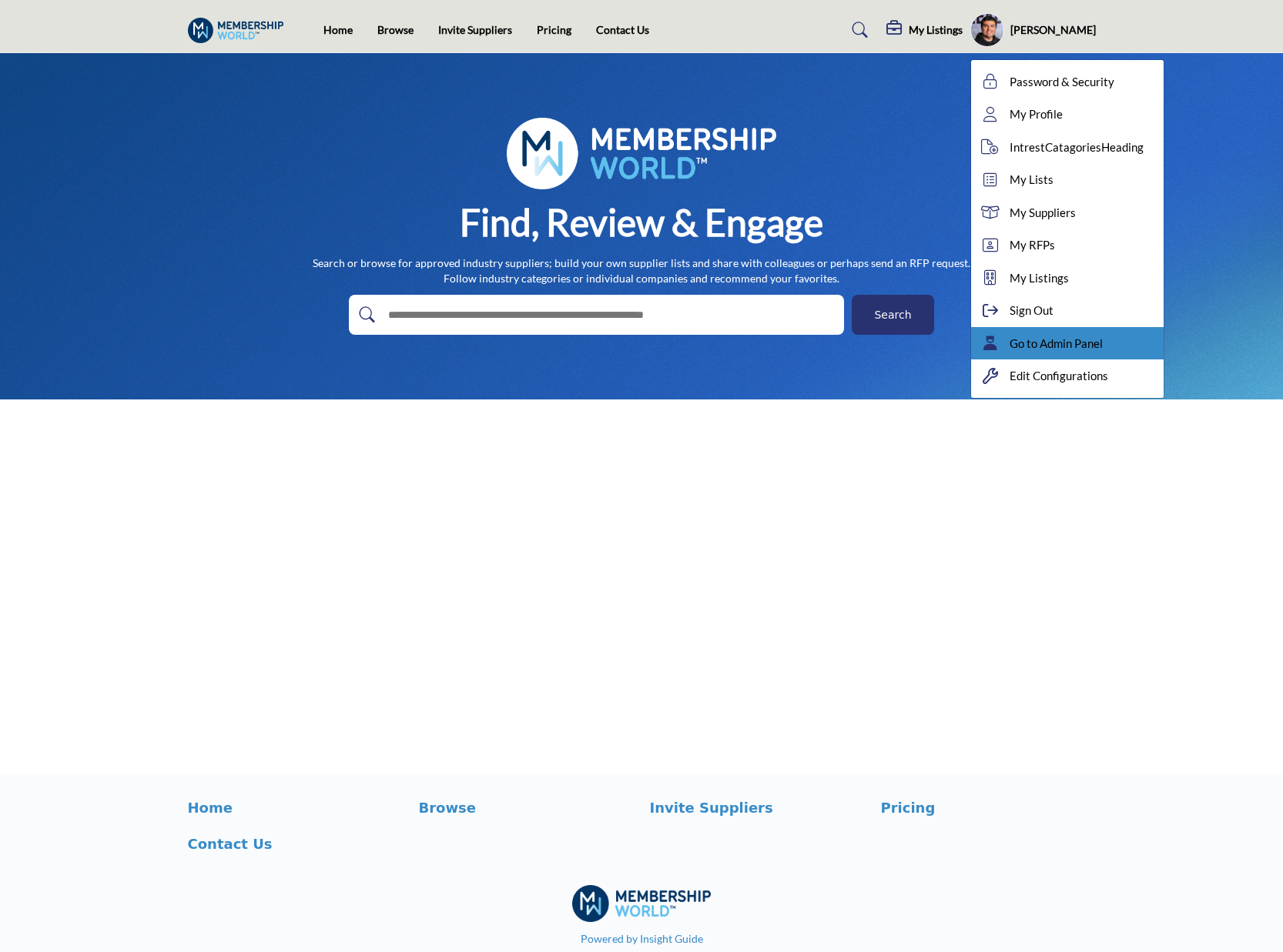
click at [1113, 344] on div "Go to Admin Panel" at bounding box center [1067, 343] width 193 height 33
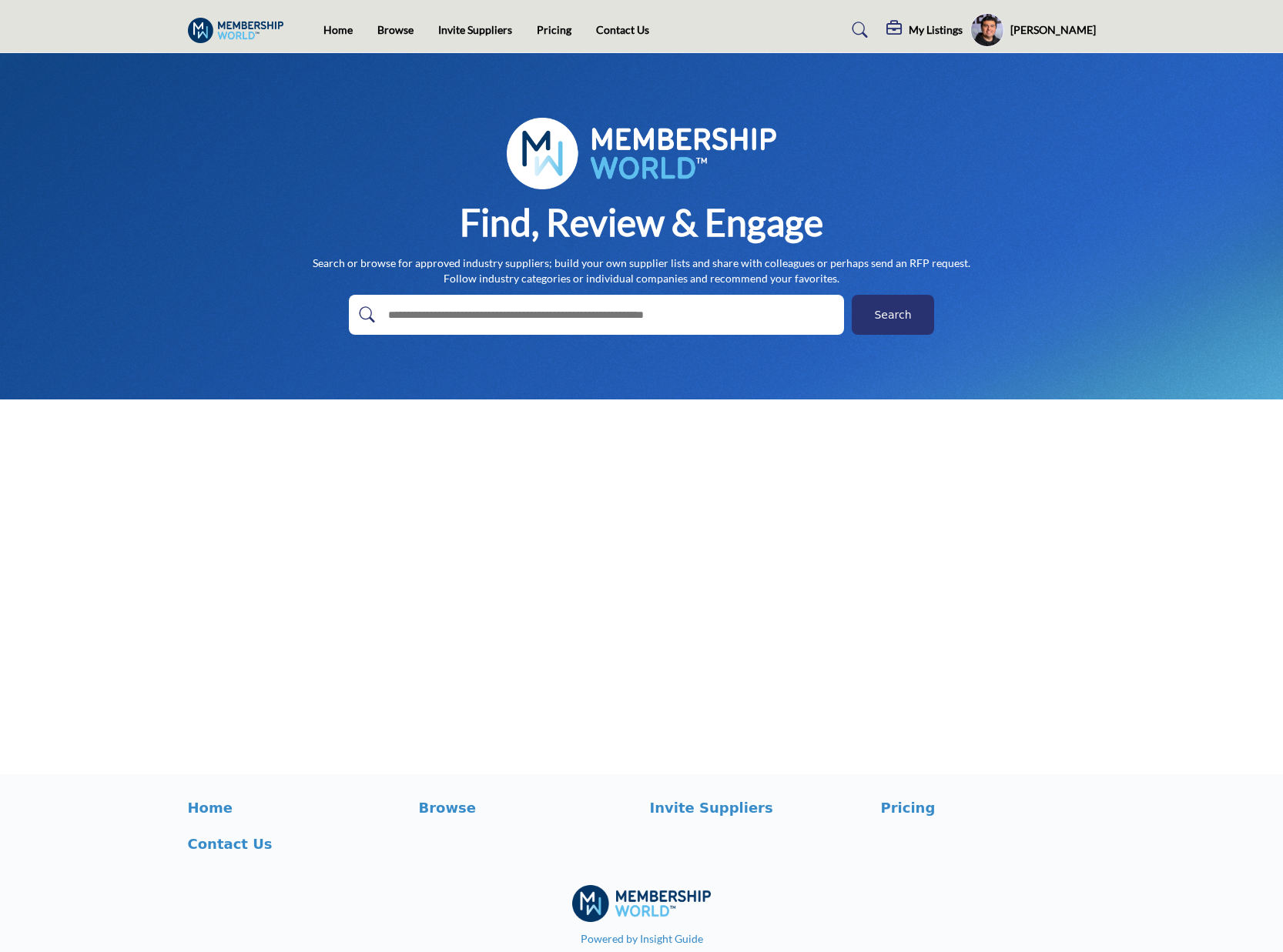
click at [1050, 28] on h5 "[PERSON_NAME]" at bounding box center [1053, 30] width 85 height 15
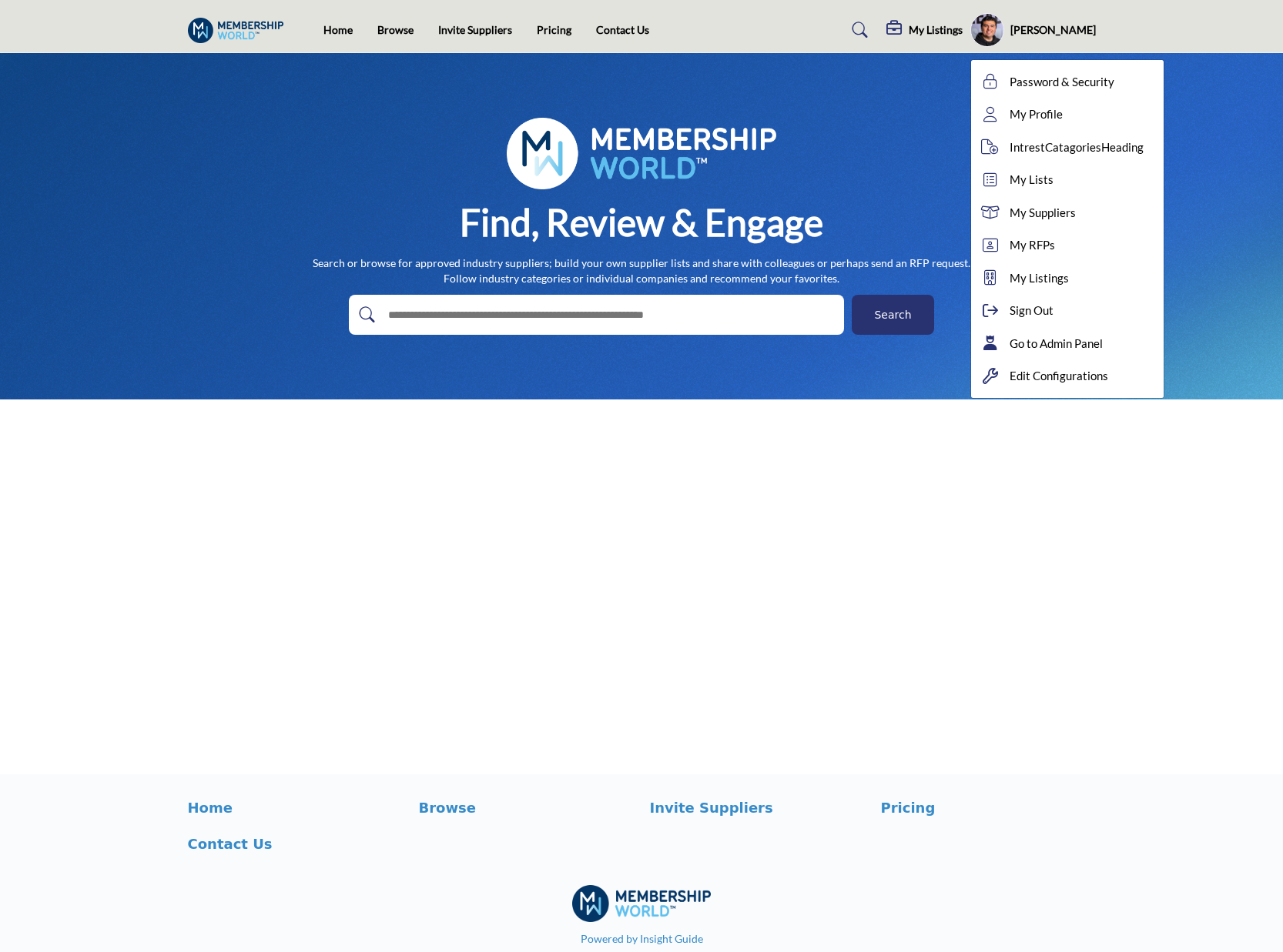
click at [926, 29] on h5 "My Listings" at bounding box center [935, 30] width 54 height 14
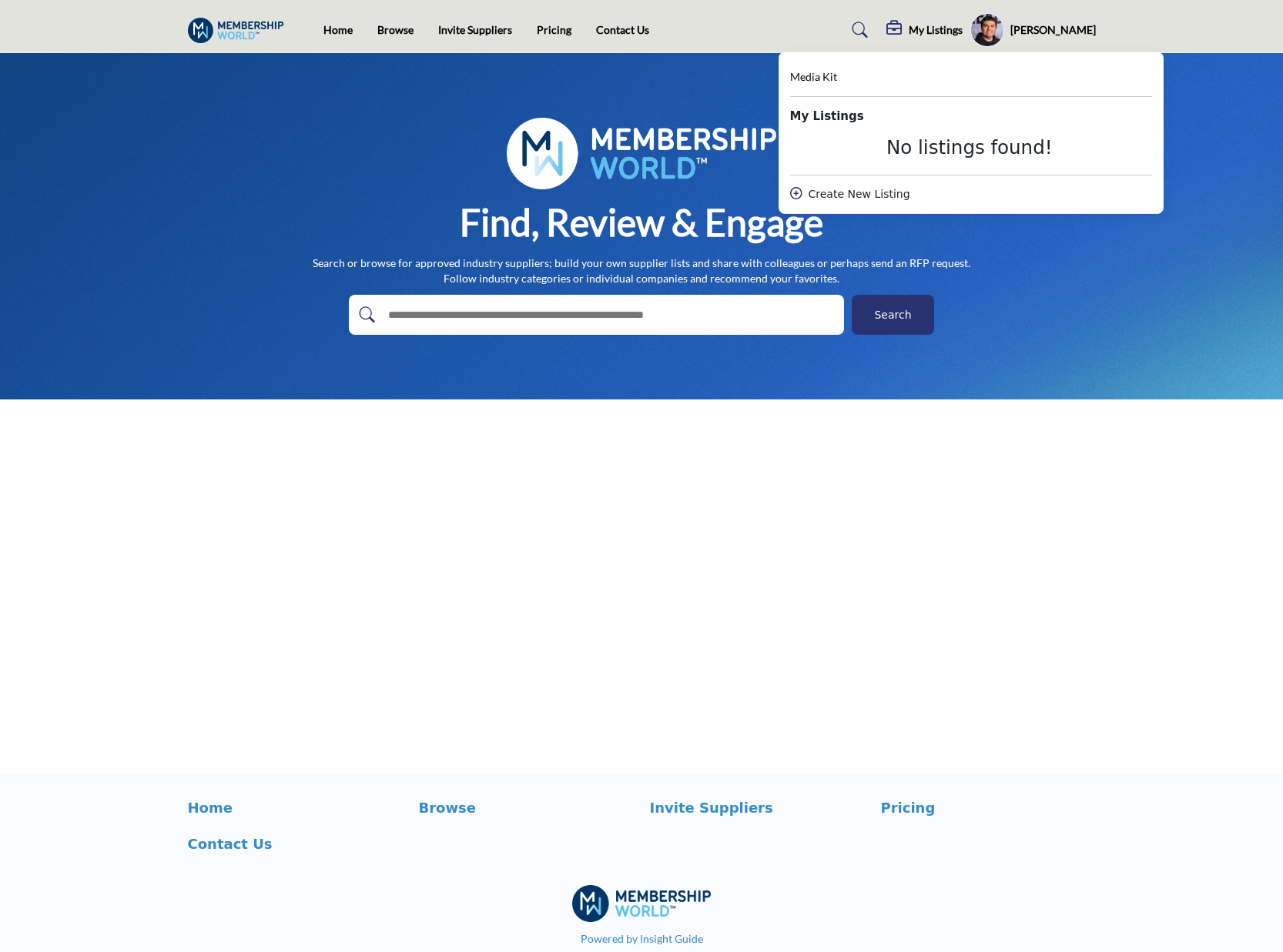
click at [1050, 21] on div "Francisco Opazo Password & Security My Profile IntrestCatagoriesHeading My List…" at bounding box center [1033, 30] width 125 height 34
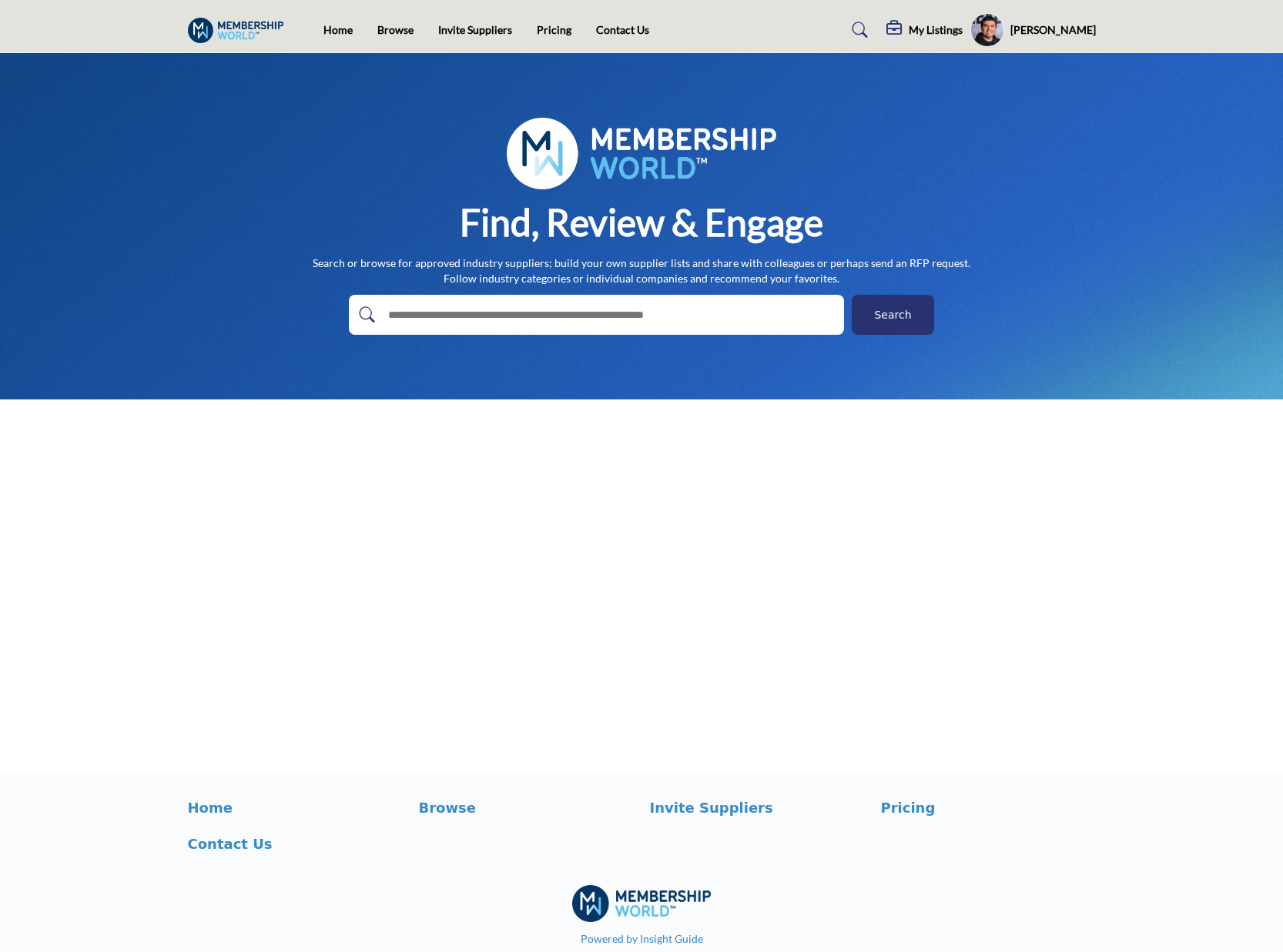
click at [1049, 30] on h5 "[PERSON_NAME]" at bounding box center [1053, 30] width 85 height 15
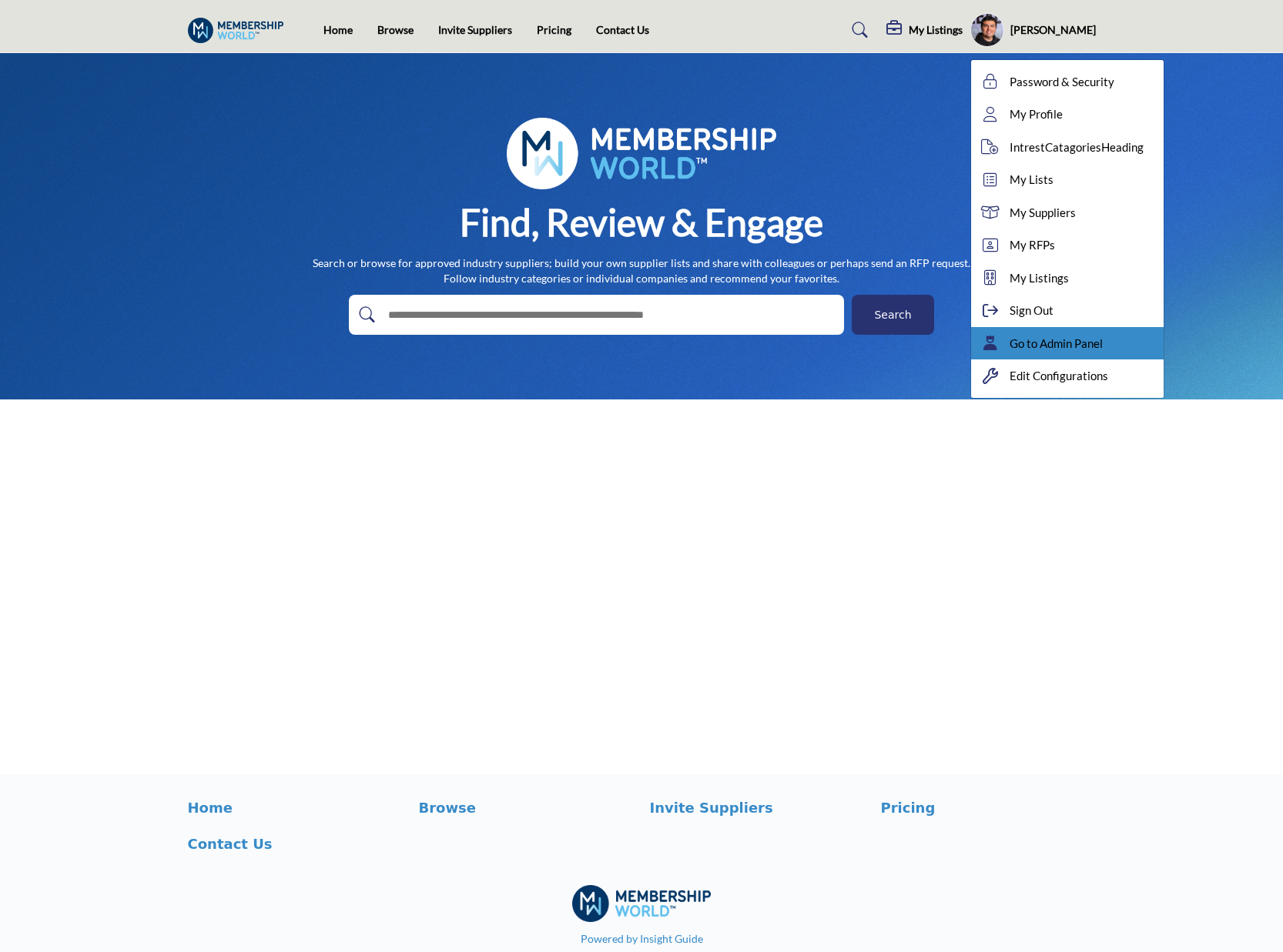
click at [1068, 345] on span "Go to Admin Panel" at bounding box center [1056, 343] width 93 height 18
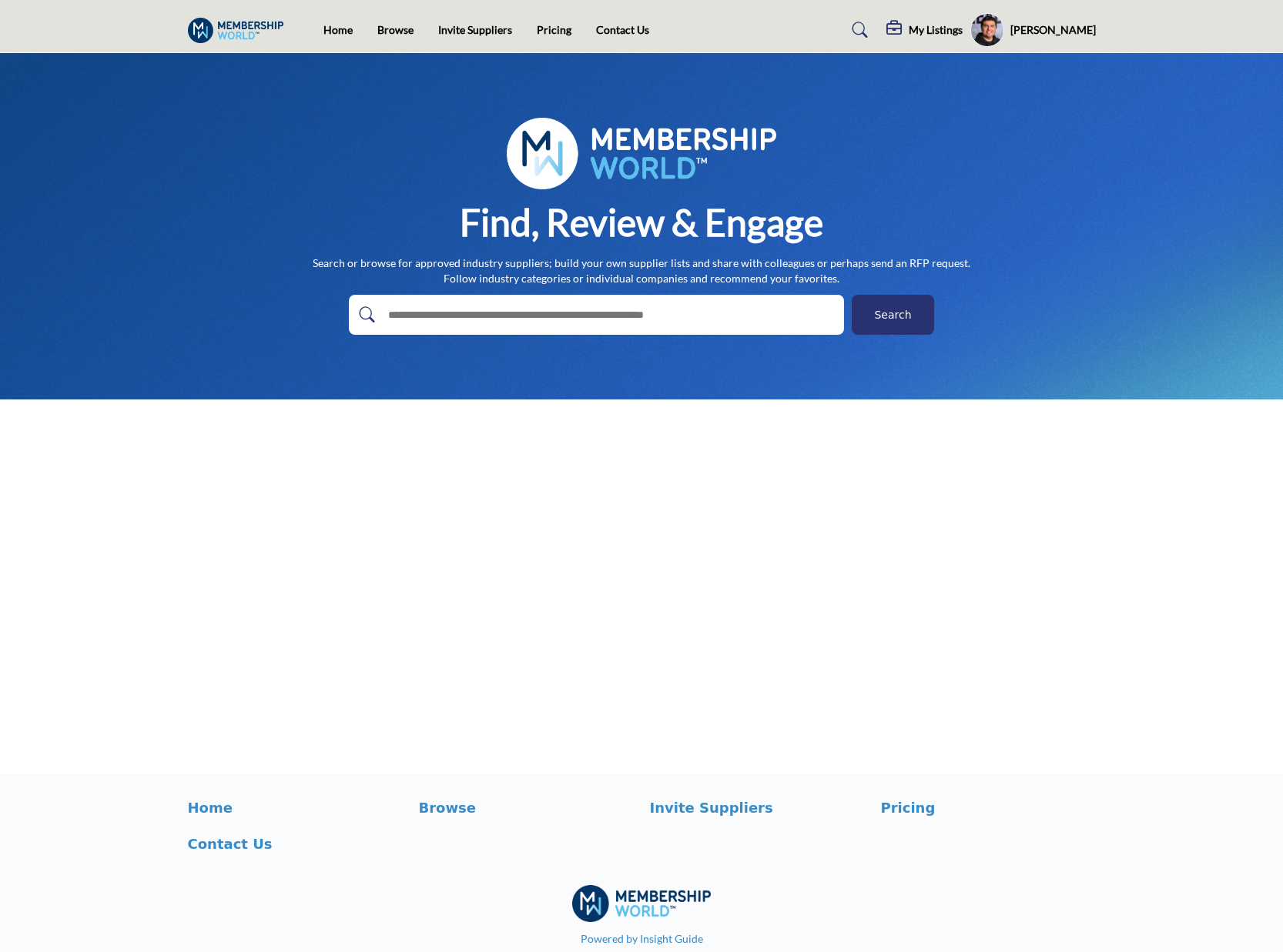
click at [542, 321] on input "text" at bounding box center [563, 315] width 367 height 23
type input "*****"
click at [852, 295] on button "Search" at bounding box center [892, 315] width 82 height 40
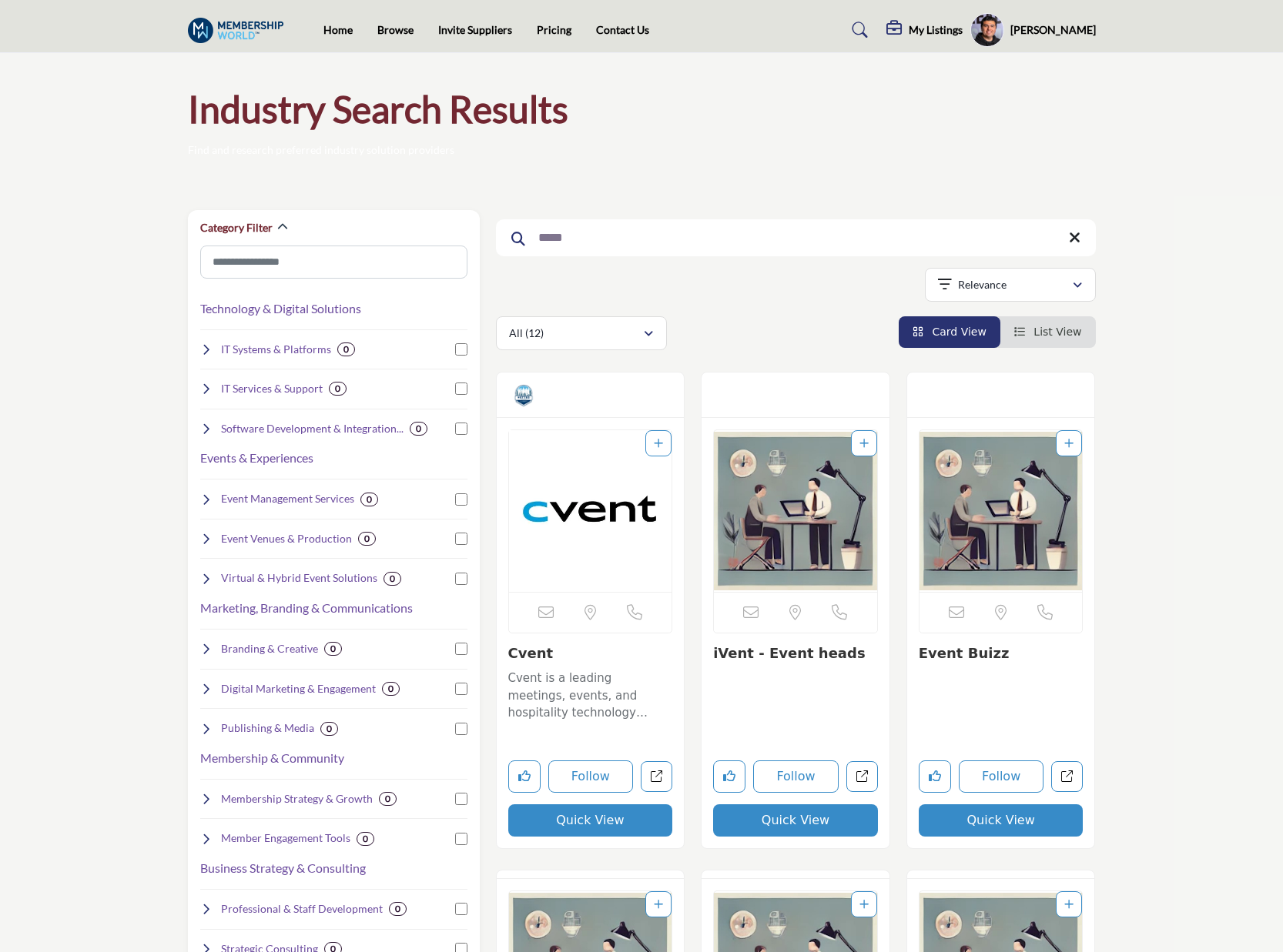
click at [618, 483] on img "Open Listing in new tab" at bounding box center [590, 511] width 163 height 161
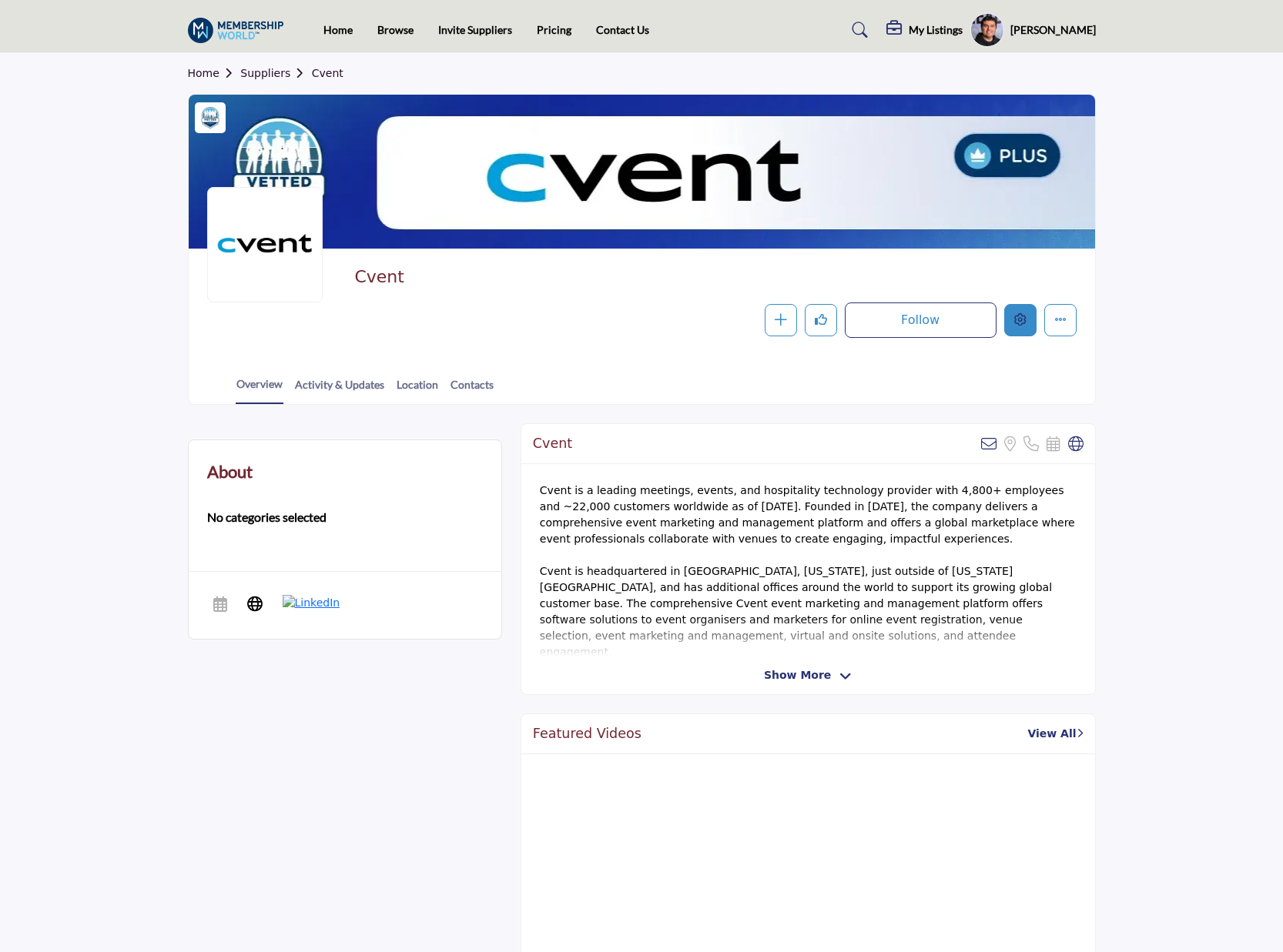
click at [1021, 326] on icon "Edit company" at bounding box center [1020, 320] width 13 height 13
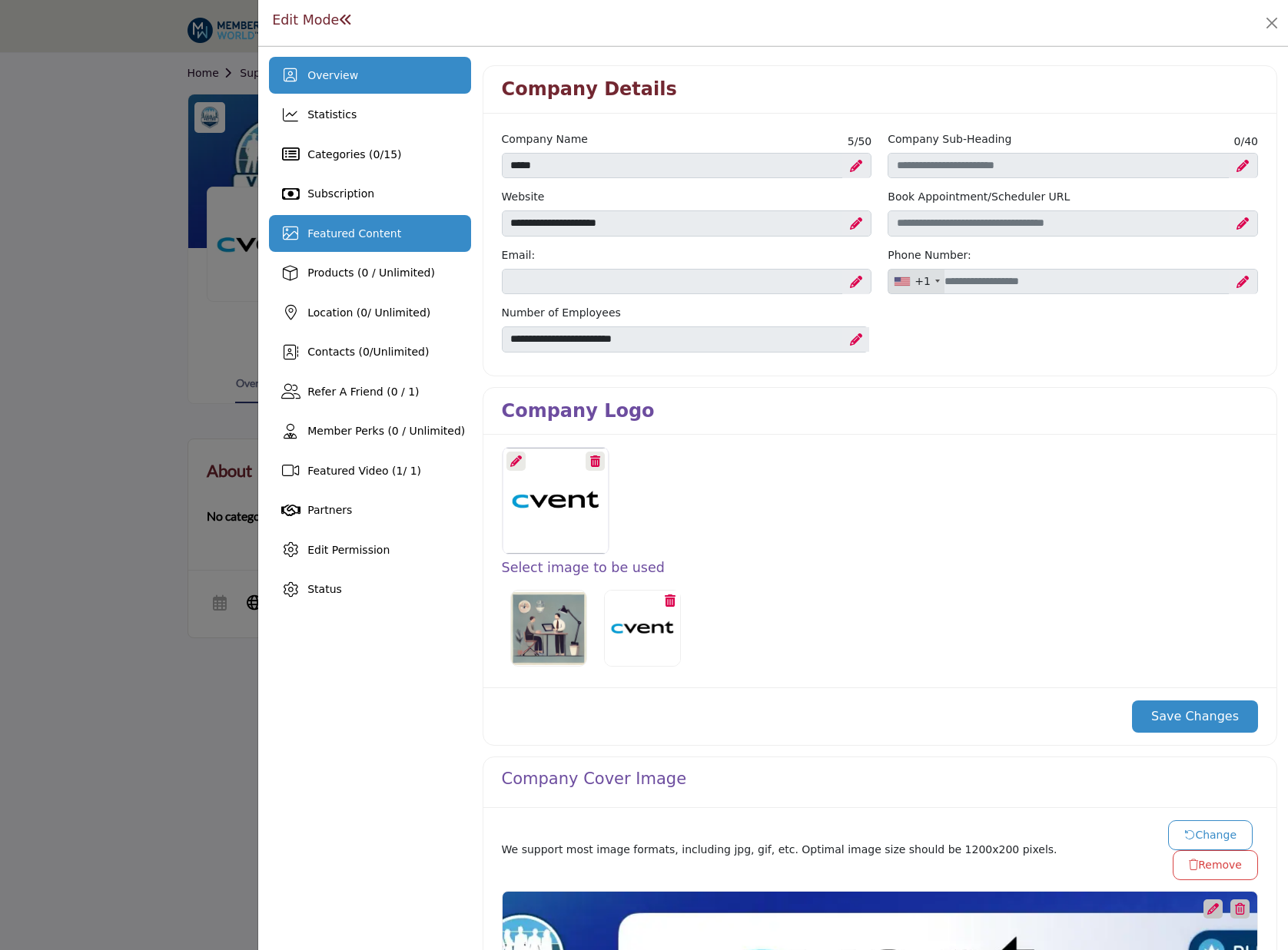
click at [345, 232] on span "Featured Content" at bounding box center [354, 234] width 94 height 13
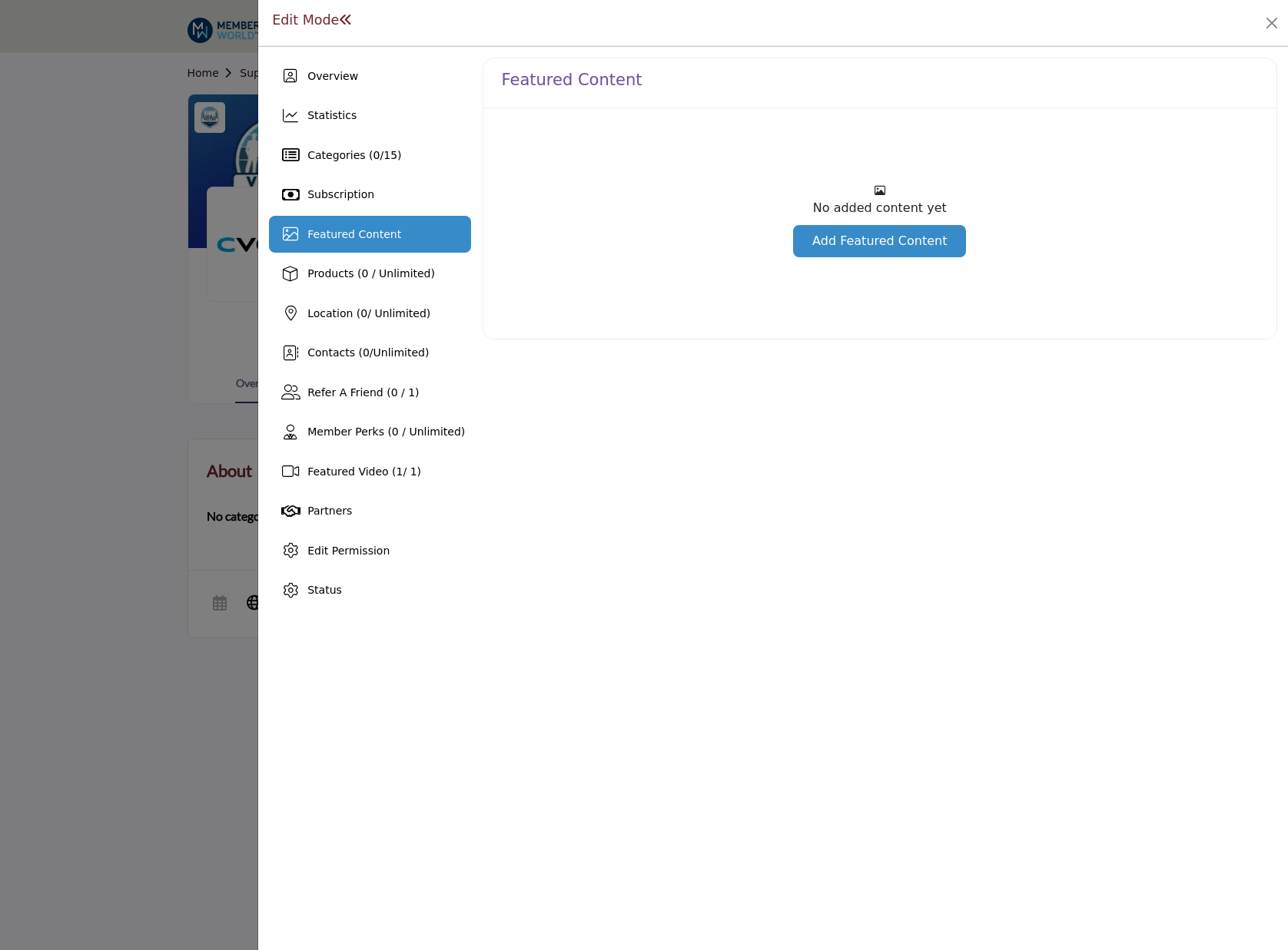
click at [864, 242] on link "Add Featured Content" at bounding box center [879, 241] width 173 height 32
